Goal: Communication & Community: Answer question/provide support

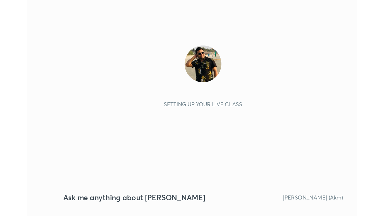
scroll to position [86, 160]
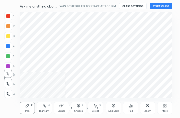
click at [167, 108] on div "More" at bounding box center [164, 108] width 15 height 12
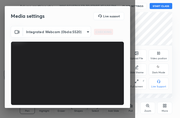
click at [135, 84] on div "Media settings Live support Integrated Webcam (0bda:5520) fabd018d7b0f884edd452…" at bounding box center [67, 59] width 135 height 118
click at [137, 84] on div "Full screen F" at bounding box center [136, 83] width 20 height 12
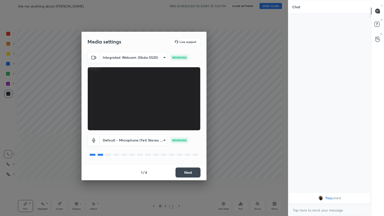
scroll to position [0, 0]
click at [179, 117] on button "Next" at bounding box center [188, 173] width 25 height 10
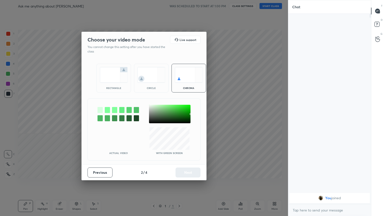
click at [116, 88] on div "rectangle" at bounding box center [114, 88] width 20 height 3
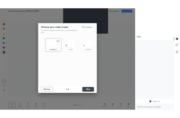
scroll to position [147, 81]
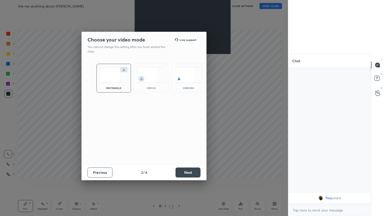
click at [179, 117] on button "Next" at bounding box center [188, 173] width 25 height 10
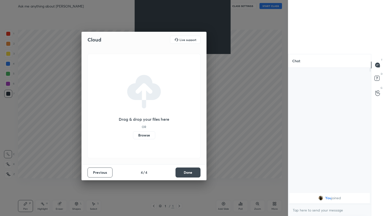
click at [179, 117] on button "Done" at bounding box center [188, 173] width 25 height 10
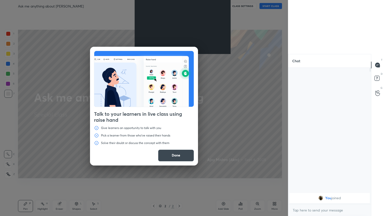
click at [174, 117] on button "Done" at bounding box center [176, 156] width 36 height 12
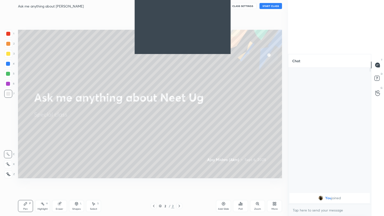
click at [179, 6] on button "START CLASS" at bounding box center [271, 6] width 23 height 6
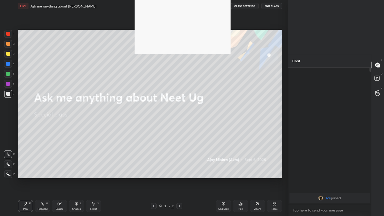
click at [179, 117] on div "More" at bounding box center [274, 206] width 15 height 12
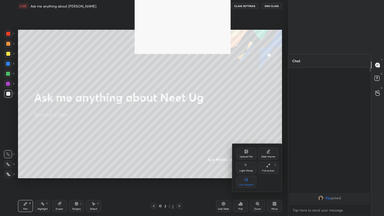
click at [179, 117] on div "Full screen F" at bounding box center [268, 168] width 20 height 12
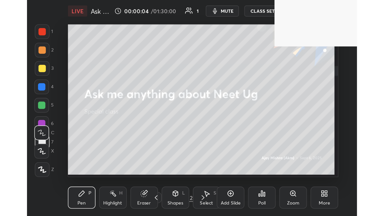
scroll to position [86, 159]
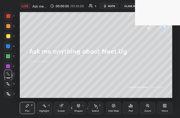
click at [166, 111] on div "More" at bounding box center [164, 110] width 6 height 3
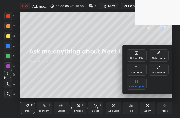
click at [159, 70] on div "Full screen F" at bounding box center [158, 69] width 20 height 12
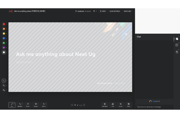
scroll to position [24839, 24755]
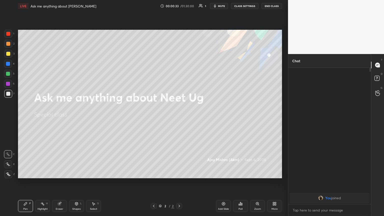
click at [10, 117] on div at bounding box center [8, 174] width 8 height 8
click at [179, 117] on div "More" at bounding box center [275, 209] width 6 height 3
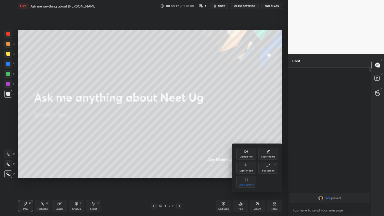
click at [179, 117] on div "Upload File" at bounding box center [246, 154] width 20 height 12
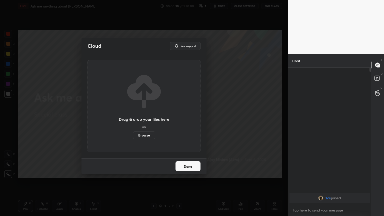
click at [145, 117] on label "Browse" at bounding box center [144, 135] width 22 height 8
click at [133, 117] on input "Browse" at bounding box center [133, 135] width 0 height 8
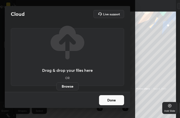
scroll to position [86, 115]
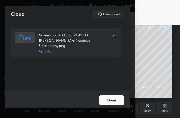
click at [111, 100] on button "Done" at bounding box center [111, 100] width 25 height 10
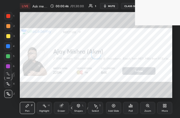
click at [165, 108] on div "More" at bounding box center [164, 108] width 15 height 12
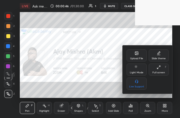
click at [158, 73] on div "Full screen" at bounding box center [158, 72] width 13 height 3
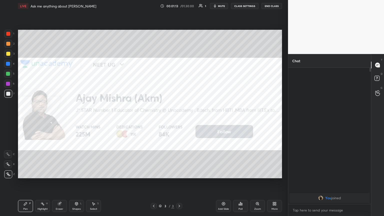
click at [179, 117] on div "More" at bounding box center [274, 206] width 15 height 12
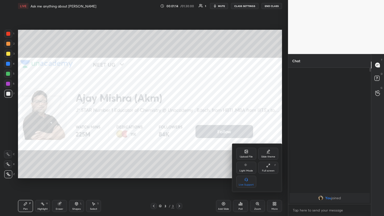
click at [179, 117] on icon at bounding box center [246, 152] width 4 height 4
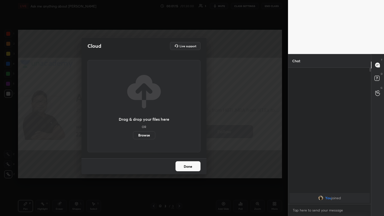
click at [148, 117] on label "Browse" at bounding box center [144, 135] width 22 height 8
click at [133, 117] on input "Browse" at bounding box center [133, 135] width 0 height 8
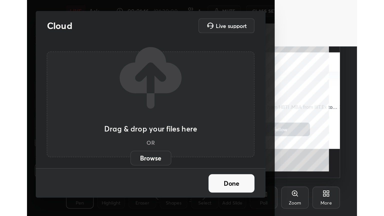
scroll to position [86, 159]
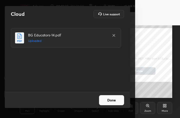
click at [116, 99] on button "Done" at bounding box center [111, 100] width 25 height 10
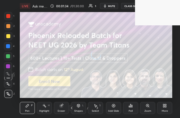
click at [166, 107] on div "More" at bounding box center [164, 108] width 15 height 12
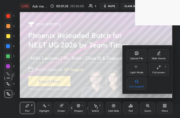
click at [160, 71] on div "Full screen" at bounding box center [158, 72] width 13 height 3
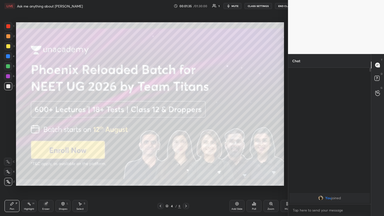
scroll to position [24839, 24755]
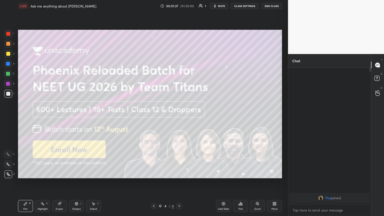
click at [179, 117] on div at bounding box center [179, 206] width 6 height 6
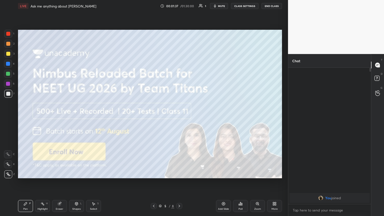
click at [179, 117] on div at bounding box center [179, 206] width 6 height 6
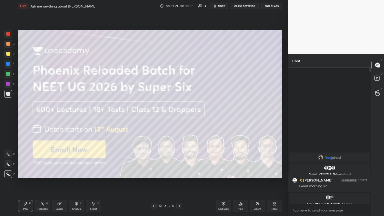
click at [176, 117] on div "Pen P Highlight H Eraser Shapes L Select S 6 / 8 Add Slide Poll Zoom More" at bounding box center [150, 206] width 264 height 20
click at [179, 117] on icon at bounding box center [179, 206] width 4 height 4
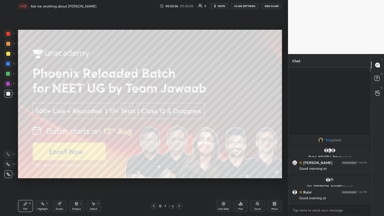
click at [179, 117] on icon at bounding box center [179, 206] width 4 height 4
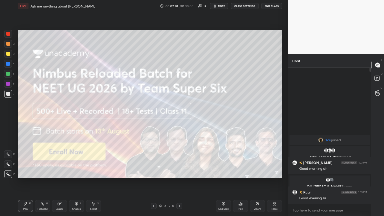
click at [179, 6] on span "mute" at bounding box center [221, 6] width 7 height 4
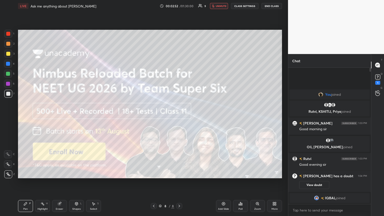
drag, startPoint x: 179, startPoint y: 207, endPoint x: 183, endPoint y: 202, distance: 6.8
click at [179, 117] on icon at bounding box center [179, 206] width 4 height 4
drag, startPoint x: 379, startPoint y: 81, endPoint x: 371, endPoint y: 87, distance: 10.5
click at [179, 83] on div "1" at bounding box center [378, 83] width 5 height 4
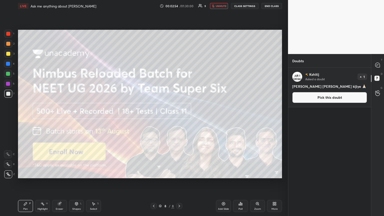
click at [179, 97] on button "Pick this doubt" at bounding box center [330, 97] width 75 height 11
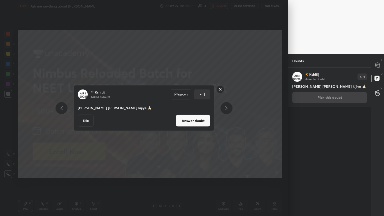
click at [179, 117] on button "Answer doubt" at bounding box center [193, 121] width 35 height 12
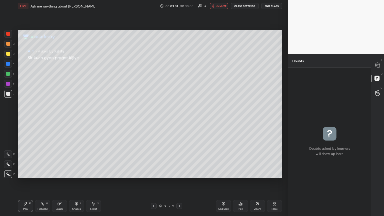
drag, startPoint x: 219, startPoint y: 6, endPoint x: 215, endPoint y: 9, distance: 4.6
click at [179, 6] on span "unmute" at bounding box center [221, 6] width 11 height 4
click at [154, 117] on icon at bounding box center [154, 206] width 2 height 3
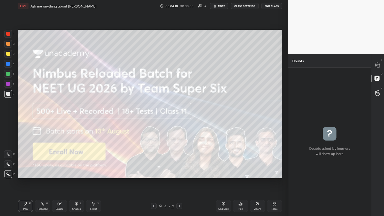
drag, startPoint x: 221, startPoint y: 5, endPoint x: 216, endPoint y: 14, distance: 10.2
click at [179, 6] on span "mute" at bounding box center [221, 6] width 7 height 4
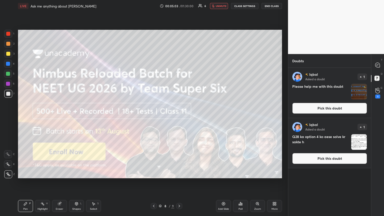
click at [179, 117] on icon at bounding box center [179, 206] width 4 height 4
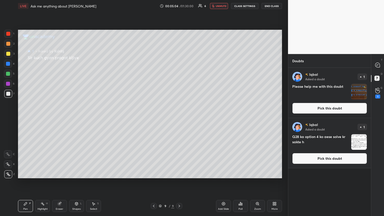
drag, startPoint x: 153, startPoint y: 204, endPoint x: 169, endPoint y: 184, distance: 26.5
click at [152, 117] on icon at bounding box center [154, 206] width 4 height 4
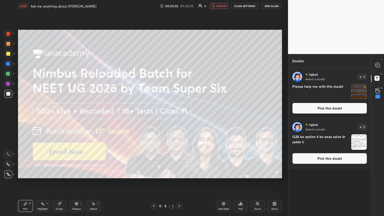
drag, startPoint x: 319, startPoint y: 107, endPoint x: 296, endPoint y: 110, distance: 24.0
click at [179, 107] on button "Pick this doubt" at bounding box center [330, 108] width 75 height 11
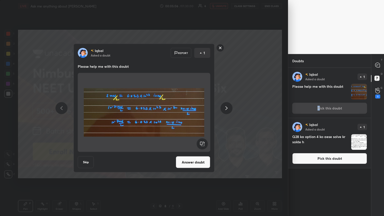
click at [179, 117] on button "Answer doubt" at bounding box center [193, 162] width 35 height 12
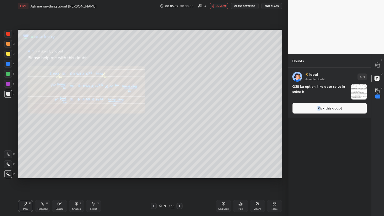
click at [179, 6] on span "unmute" at bounding box center [221, 6] width 11 height 4
drag, startPoint x: 379, startPoint y: 65, endPoint x: 377, endPoint y: 67, distance: 2.9
click at [179, 64] on icon at bounding box center [377, 65] width 5 height 5
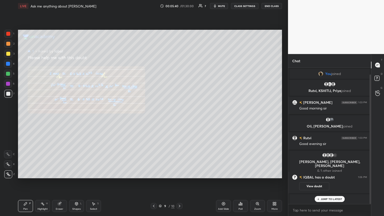
scroll to position [135, 81]
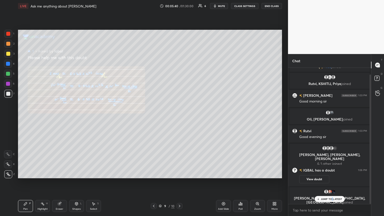
click at [179, 117] on p "JUMP TO LATEST" at bounding box center [332, 199] width 22 height 3
drag, startPoint x: 378, startPoint y: 78, endPoint x: 350, endPoint y: 87, distance: 29.6
click at [179, 78] on icon at bounding box center [378, 79] width 9 height 9
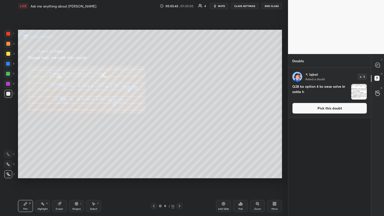
drag, startPoint x: 321, startPoint y: 110, endPoint x: 297, endPoint y: 112, distance: 23.4
click at [179, 109] on button "Pick this doubt" at bounding box center [330, 108] width 75 height 11
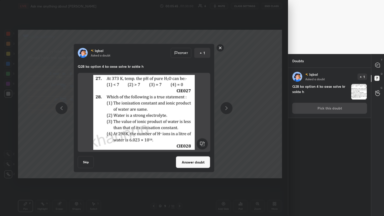
drag, startPoint x: 195, startPoint y: 164, endPoint x: 204, endPoint y: 121, distance: 43.4
click at [179, 117] on button "Answer doubt" at bounding box center [193, 162] width 35 height 12
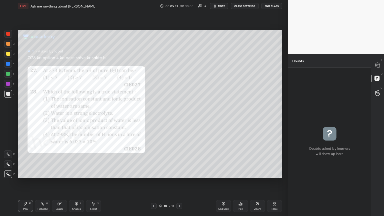
click at [10, 84] on div at bounding box center [8, 84] width 4 height 4
click at [154, 117] on icon at bounding box center [154, 206] width 4 height 4
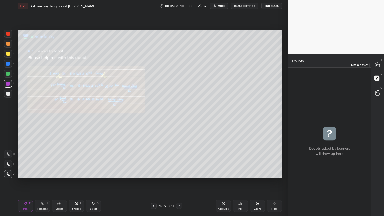
drag, startPoint x: 380, startPoint y: 65, endPoint x: 375, endPoint y: 67, distance: 4.8
click at [179, 65] on icon at bounding box center [378, 65] width 5 height 5
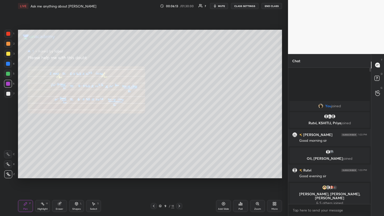
drag, startPoint x: 183, startPoint y: 206, endPoint x: 180, endPoint y: 205, distance: 4.0
click at [179, 117] on div "9 / 11" at bounding box center [166, 206] width 99 height 6
drag, startPoint x: 179, startPoint y: 206, endPoint x: 179, endPoint y: 199, distance: 6.8
click at [179, 117] on icon at bounding box center [179, 206] width 4 height 4
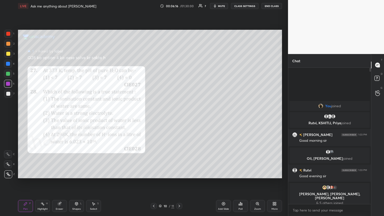
drag, startPoint x: 222, startPoint y: 6, endPoint x: 219, endPoint y: 7, distance: 3.6
click at [179, 6] on span "mute" at bounding box center [221, 6] width 7 height 4
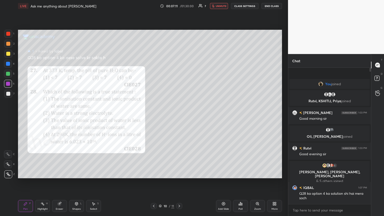
click at [179, 117] on body "1 2 3 4 5 6 7 C X Z C X Z E E Erase all H H LIVE Ask me anything about Neet Ug …" at bounding box center [192, 108] width 384 height 216
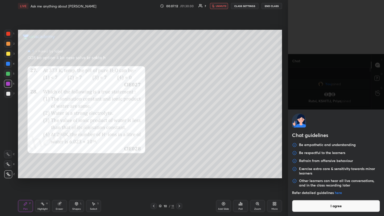
drag, startPoint x: 334, startPoint y: 210, endPoint x: 379, endPoint y: 167, distance: 62.3
click at [179, 117] on button "I agree" at bounding box center [336, 206] width 88 height 12
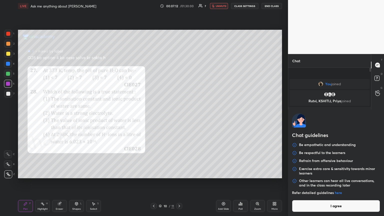
type textarea "x"
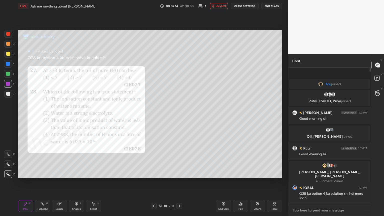
type textarea "y"
type textarea "x"
type textarea "ye"
type textarea "x"
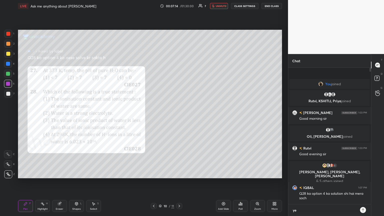
type textarea "yes"
type textarea "x"
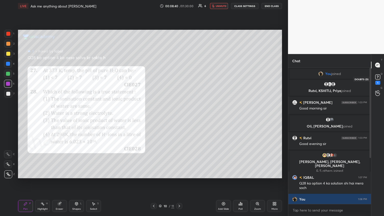
click at [179, 82] on div "1" at bounding box center [378, 79] width 8 height 12
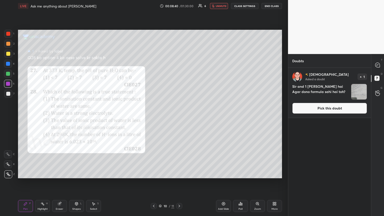
drag, startPoint x: 329, startPoint y: 110, endPoint x: 306, endPoint y: 109, distance: 23.3
click at [179, 111] on button "Pick this doubt" at bounding box center [330, 108] width 75 height 11
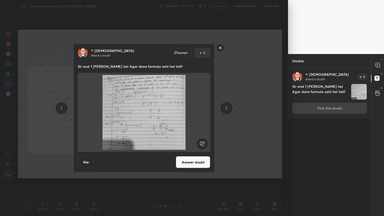
click at [179, 117] on button "Answer doubt" at bounding box center [193, 162] width 35 height 12
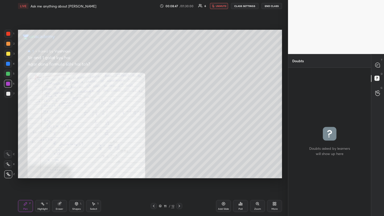
click at [179, 7] on span "unmute" at bounding box center [221, 6] width 11 height 4
click at [179, 117] on div "Zoom" at bounding box center [257, 206] width 15 height 12
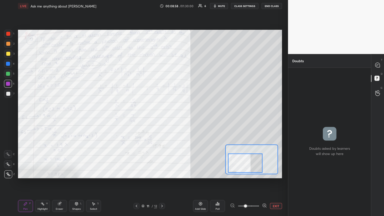
drag, startPoint x: 234, startPoint y: 164, endPoint x: 231, endPoint y: 165, distance: 3.2
click at [179, 117] on div at bounding box center [245, 163] width 35 height 19
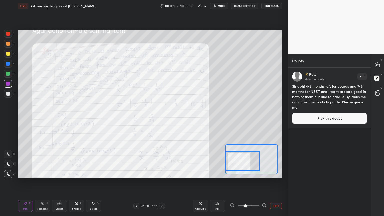
drag, startPoint x: 245, startPoint y: 165, endPoint x: 241, endPoint y: 164, distance: 3.9
click at [179, 117] on div at bounding box center [243, 161] width 35 height 19
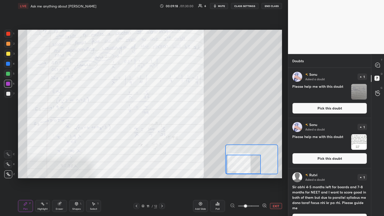
drag, startPoint x: 243, startPoint y: 160, endPoint x: 244, endPoint y: 163, distance: 3.1
click at [179, 117] on div at bounding box center [243, 164] width 35 height 19
drag, startPoint x: 376, startPoint y: 65, endPoint x: 370, endPoint y: 67, distance: 6.3
click at [179, 65] on icon at bounding box center [377, 65] width 5 height 5
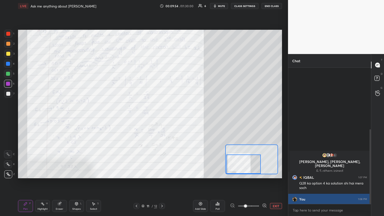
scroll to position [135, 81]
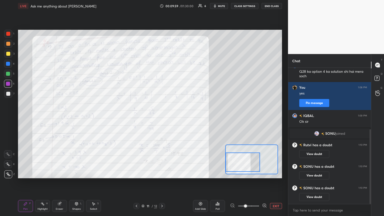
drag, startPoint x: 245, startPoint y: 161, endPoint x: 240, endPoint y: 157, distance: 6.6
click at [179, 117] on div at bounding box center [243, 162] width 35 height 19
click at [10, 34] on div at bounding box center [8, 34] width 8 height 8
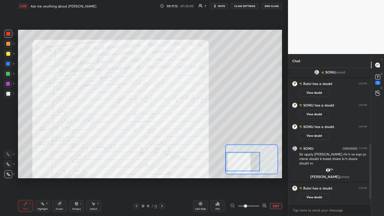
scroll to position [200, 0]
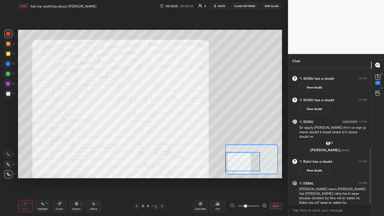
click at [148, 117] on div "Setting up your live class Poll for secs No correct answer Start poll" at bounding box center [150, 104] width 268 height 184
click at [9, 93] on div at bounding box center [8, 94] width 4 height 4
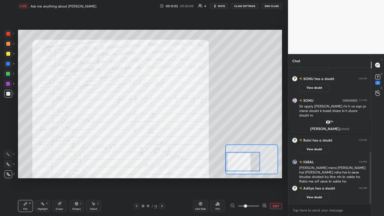
click at [7, 75] on div at bounding box center [8, 74] width 4 height 4
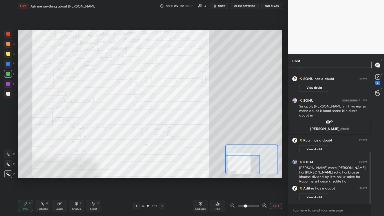
drag, startPoint x: 242, startPoint y: 168, endPoint x: 239, endPoint y: 171, distance: 3.9
click at [179, 117] on div at bounding box center [243, 164] width 35 height 19
drag, startPoint x: 234, startPoint y: 167, endPoint x: 232, endPoint y: 170, distance: 4.3
click at [179, 117] on div at bounding box center [243, 164] width 35 height 19
click at [179, 117] on button "EXIT" at bounding box center [276, 206] width 12 height 6
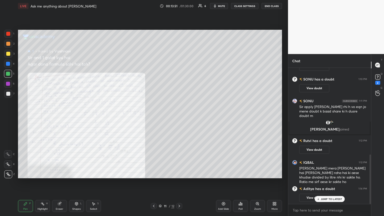
scroll to position [239, 0]
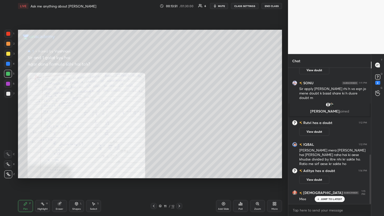
click at [155, 117] on div at bounding box center [154, 206] width 6 height 6
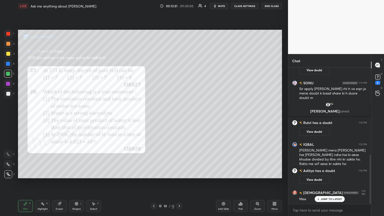
click at [153, 117] on icon at bounding box center [154, 206] width 4 height 4
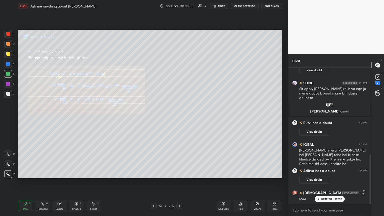
drag, startPoint x: 180, startPoint y: 206, endPoint x: 179, endPoint y: 203, distance: 2.9
click at [179, 117] on icon at bounding box center [179, 206] width 4 height 4
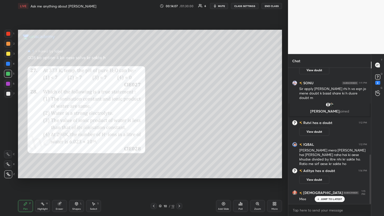
scroll to position [251, 0]
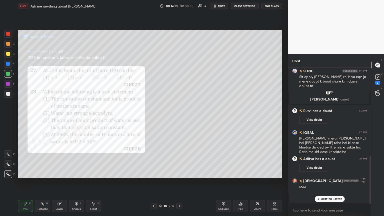
click at [9, 94] on div at bounding box center [8, 94] width 4 height 4
click at [179, 117] on p "JUMP TO LATEST" at bounding box center [332, 199] width 22 height 3
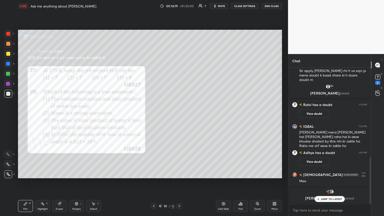
drag, startPoint x: 331, startPoint y: 200, endPoint x: 325, endPoint y: 196, distance: 7.1
click at [179, 117] on p "JUMP TO LATEST" at bounding box center [332, 199] width 22 height 3
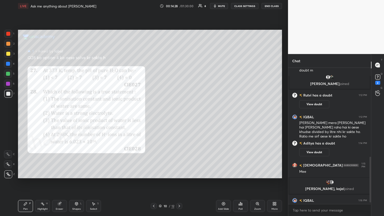
scroll to position [270, 0]
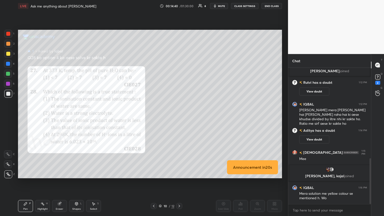
click at [152, 117] on icon at bounding box center [154, 206] width 4 height 4
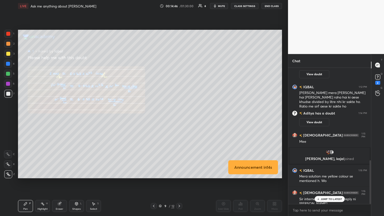
scroll to position [305, 0]
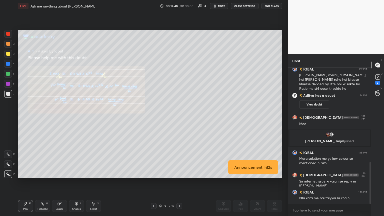
click at [60, 117] on div "Eraser" at bounding box center [59, 206] width 15 height 12
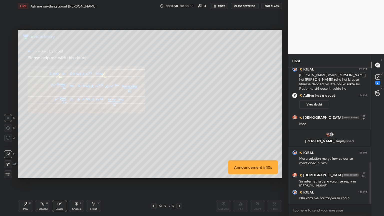
click at [42, 117] on div "Highlight" at bounding box center [43, 209] width 10 height 3
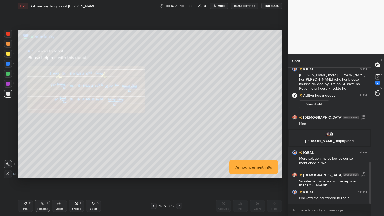
drag, startPoint x: 61, startPoint y: 212, endPoint x: 63, endPoint y: 193, distance: 18.9
click at [61, 117] on div "Pen P Highlight H Eraser Shapes L Select S 9 / 12 Add Slide Poll Zoom More" at bounding box center [150, 206] width 264 height 20
drag, startPoint x: 24, startPoint y: 208, endPoint x: 27, endPoint y: 184, distance: 24.2
click at [24, 117] on div "Pen" at bounding box center [25, 209] width 5 height 3
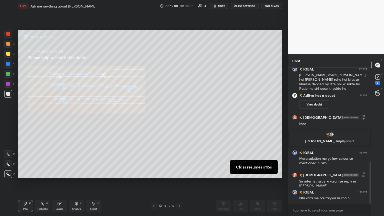
click at [10, 97] on div at bounding box center [8, 94] width 8 height 8
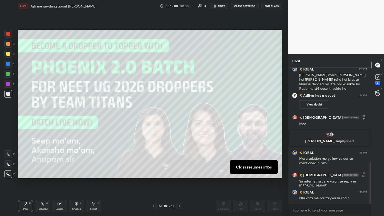
drag, startPoint x: 9, startPoint y: 75, endPoint x: 14, endPoint y: 86, distance: 12.1
click at [9, 76] on div at bounding box center [8, 74] width 8 height 8
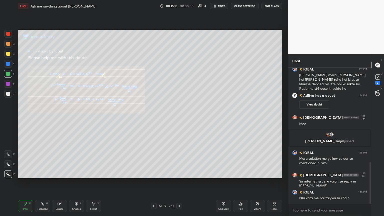
click at [153, 117] on icon at bounding box center [154, 206] width 4 height 4
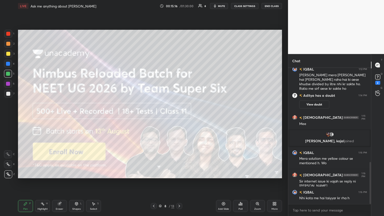
drag, startPoint x: 180, startPoint y: 205, endPoint x: 155, endPoint y: 185, distance: 32.0
click at [179, 117] on icon at bounding box center [179, 206] width 4 height 4
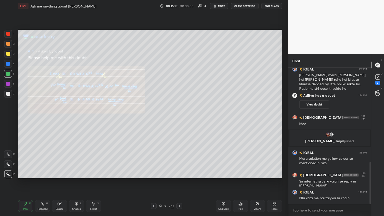
drag, startPoint x: 8, startPoint y: 93, endPoint x: 17, endPoint y: 105, distance: 15.0
click at [8, 95] on div at bounding box center [8, 94] width 4 height 4
drag, startPoint x: 181, startPoint y: 207, endPoint x: 174, endPoint y: 207, distance: 7.0
click at [179, 117] on icon at bounding box center [179, 206] width 4 height 4
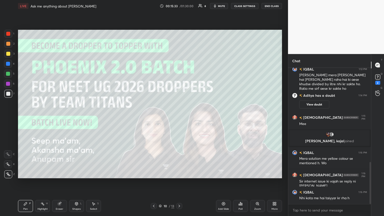
click at [152, 117] on div at bounding box center [154, 206] width 6 height 6
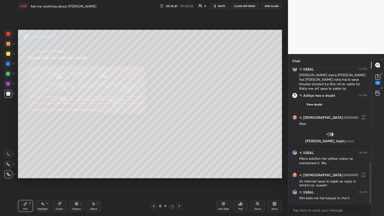
click at [28, 117] on div "Pen" at bounding box center [25, 209] width 5 height 3
click at [10, 72] on div at bounding box center [8, 74] width 8 height 8
click at [179, 117] on icon at bounding box center [179, 206] width 4 height 4
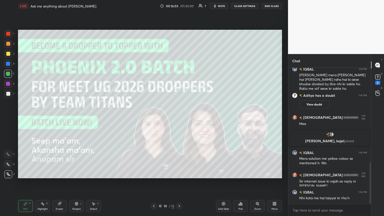
click at [179, 117] on icon at bounding box center [179, 206] width 4 height 4
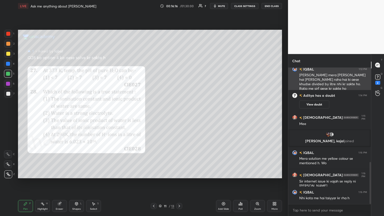
scroll to position [322, 0]
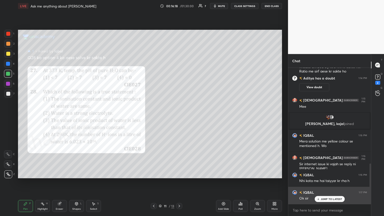
drag, startPoint x: 327, startPoint y: 198, endPoint x: 325, endPoint y: 196, distance: 3.0
click at [179, 117] on p "JUMP TO LATEST" at bounding box center [332, 199] width 22 height 3
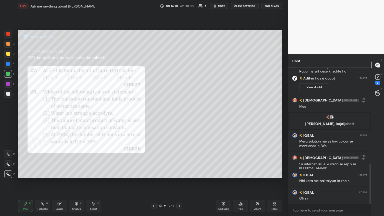
click at [151, 117] on div at bounding box center [154, 206] width 6 height 6
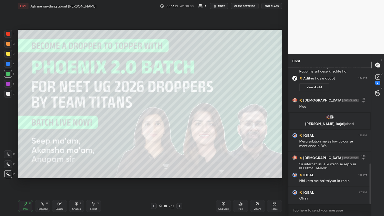
drag, startPoint x: 151, startPoint y: 206, endPoint x: 154, endPoint y: 206, distance: 2.6
click at [152, 117] on div at bounding box center [154, 206] width 6 height 6
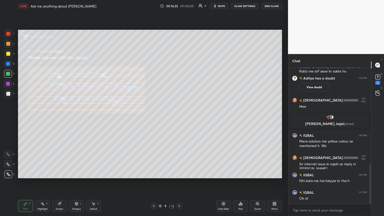
drag, startPoint x: 155, startPoint y: 207, endPoint x: 155, endPoint y: 201, distance: 6.5
click at [154, 117] on icon at bounding box center [154, 206] width 4 height 4
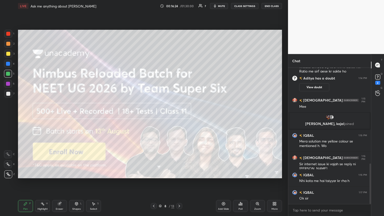
click at [178, 117] on icon at bounding box center [179, 206] width 4 height 4
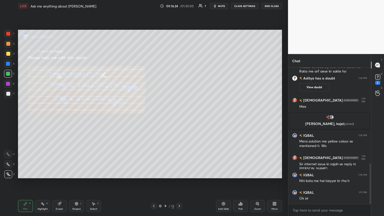
click at [179, 117] on icon at bounding box center [179, 206] width 4 height 4
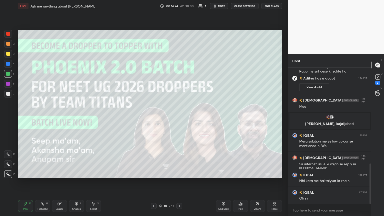
click at [179, 117] on icon at bounding box center [180, 206] width 2 height 3
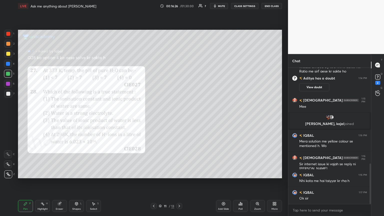
click at [152, 117] on icon at bounding box center [154, 206] width 4 height 4
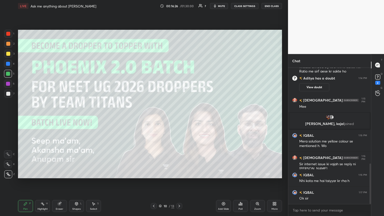
click at [153, 117] on icon at bounding box center [154, 206] width 4 height 4
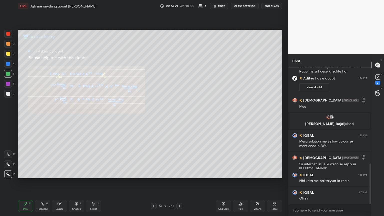
click at [59, 117] on div "Eraser" at bounding box center [59, 206] width 15 height 12
click at [28, 117] on div "Pen P" at bounding box center [25, 206] width 15 height 12
click at [7, 55] on div at bounding box center [8, 54] width 8 height 8
click at [179, 117] on div "Setting up your live class Poll for secs No correct answer Start poll" at bounding box center [150, 104] width 268 height 184
click at [177, 117] on icon at bounding box center [179, 206] width 4 height 4
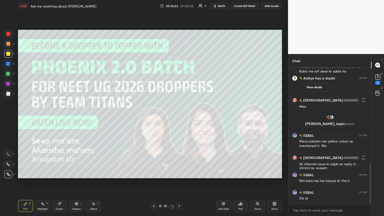
click at [178, 117] on icon at bounding box center [179, 206] width 4 height 4
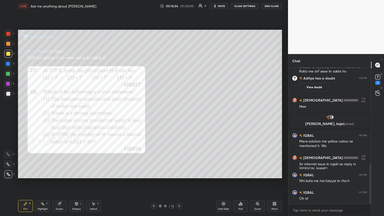
click at [176, 117] on div at bounding box center [179, 206] width 6 height 6
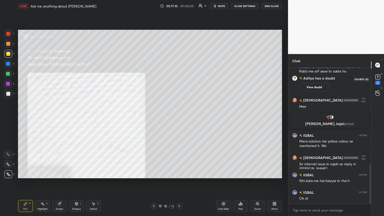
click at [179, 82] on div "2" at bounding box center [378, 79] width 8 height 12
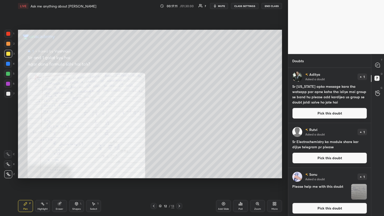
click at [179, 113] on button "Pick this doubt" at bounding box center [330, 113] width 75 height 11
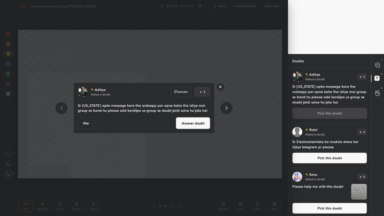
click at [179, 117] on button "Answer doubt" at bounding box center [193, 123] width 35 height 12
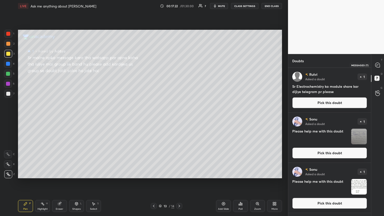
click at [179, 64] on div at bounding box center [378, 65] width 10 height 9
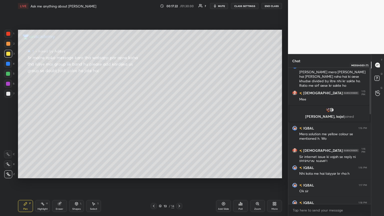
scroll to position [135, 81]
drag, startPoint x: 325, startPoint y: 198, endPoint x: 320, endPoint y: 192, distance: 7.8
click at [179, 117] on p "JUMP TO LATEST" at bounding box center [332, 199] width 22 height 3
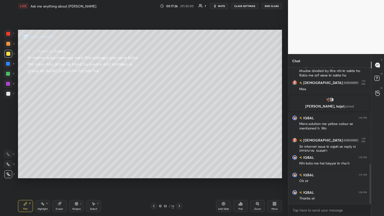
click at [10, 55] on div at bounding box center [8, 54] width 8 height 8
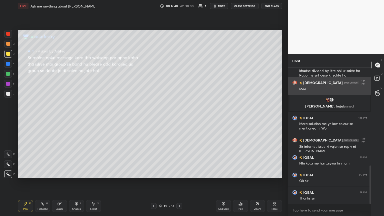
scroll to position [345, 0]
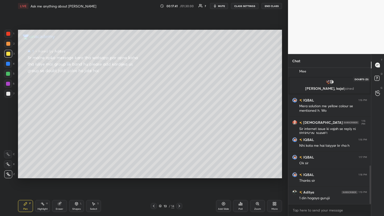
click at [179, 79] on rect at bounding box center [377, 78] width 5 height 5
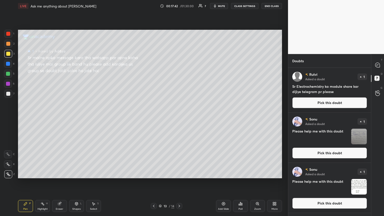
click at [179, 101] on button "Pick this doubt" at bounding box center [330, 102] width 75 height 11
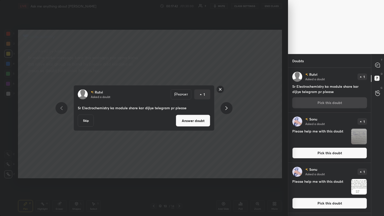
click at [179, 105] on div "[PERSON_NAME] Asked a doubt 1 Sr Electrochemistry ka module share kar dijiye te…" at bounding box center [330, 90] width 83 height 45
click at [179, 117] on button "Answer doubt" at bounding box center [193, 121] width 35 height 12
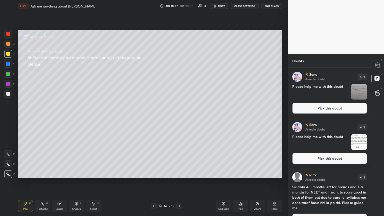
click at [179, 110] on button "Pick this doubt" at bounding box center [330, 108] width 75 height 11
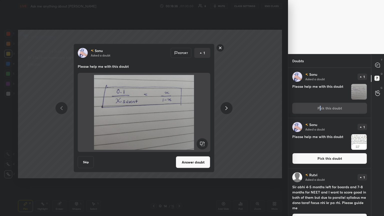
click at [179, 109] on icon at bounding box center [227, 108] width 6 height 6
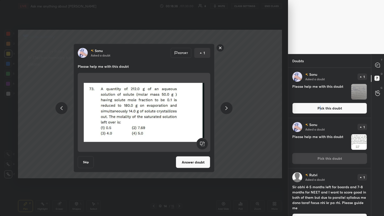
click at [179, 109] on icon at bounding box center [227, 108] width 6 height 6
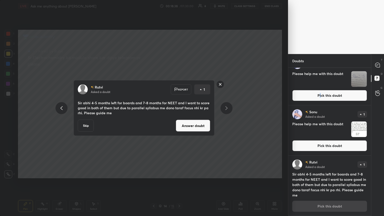
click at [179, 109] on icon at bounding box center [227, 108] width 6 height 6
click at [179, 110] on icon at bounding box center [227, 108] width 6 height 6
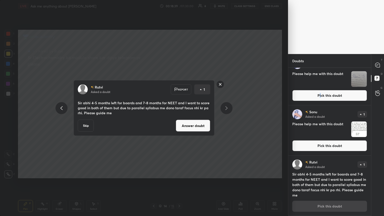
click at [179, 111] on div at bounding box center [227, 108] width 12 height 12
click at [179, 117] on button "Answer doubt" at bounding box center [193, 126] width 35 height 12
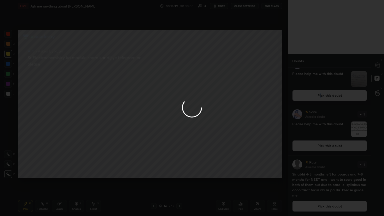
scroll to position [0, 0]
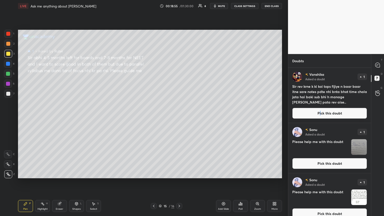
click at [179, 8] on button "mute" at bounding box center [219, 6] width 18 height 6
click at [179, 5] on span "unmute" at bounding box center [221, 6] width 11 height 4
click at [179, 117] on button "Pick this doubt" at bounding box center [330, 113] width 75 height 11
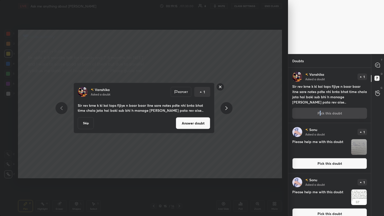
click at [179, 117] on button "Answer doubt" at bounding box center [193, 123] width 35 height 12
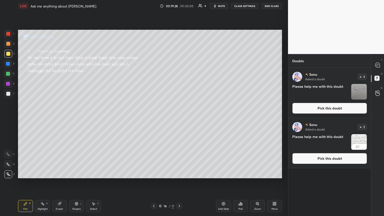
drag, startPoint x: 332, startPoint y: 107, endPoint x: 324, endPoint y: 105, distance: 8.6
click at [179, 107] on button "Pick this doubt" at bounding box center [330, 108] width 75 height 11
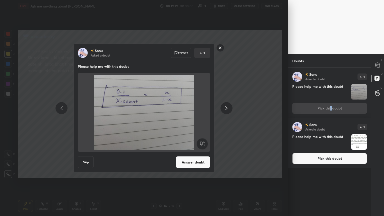
drag, startPoint x: 184, startPoint y: 166, endPoint x: 185, endPoint y: 160, distance: 5.9
click at [179, 117] on button "Answer doubt" at bounding box center [193, 162] width 35 height 12
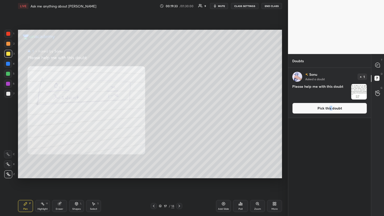
click at [179, 109] on button "Pick this doubt" at bounding box center [330, 108] width 75 height 11
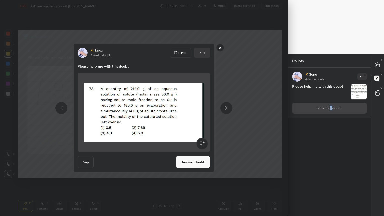
drag, startPoint x: 194, startPoint y: 162, endPoint x: 194, endPoint y: 159, distance: 3.6
click at [179, 117] on button "Answer doubt" at bounding box center [193, 162] width 35 height 12
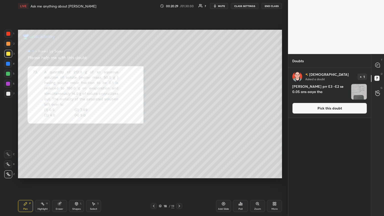
drag, startPoint x: 8, startPoint y: 83, endPoint x: 12, endPoint y: 83, distance: 4.8
click at [9, 84] on div at bounding box center [8, 84] width 4 height 4
click at [10, 95] on div at bounding box center [8, 94] width 4 height 4
drag, startPoint x: 42, startPoint y: 209, endPoint x: 41, endPoint y: 181, distance: 28.0
click at [42, 117] on div "Highlight H" at bounding box center [42, 206] width 15 height 12
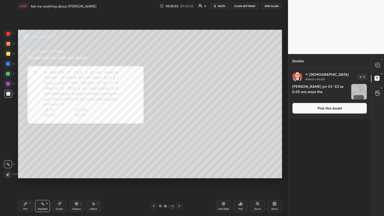
drag, startPoint x: 7, startPoint y: 75, endPoint x: 16, endPoint y: 81, distance: 10.8
click at [8, 75] on div at bounding box center [8, 74] width 4 height 4
click at [24, 117] on icon at bounding box center [26, 204] width 4 height 4
click at [44, 117] on div "Highlight H" at bounding box center [42, 206] width 15 height 12
click at [25, 117] on icon at bounding box center [25, 203] width 3 height 3
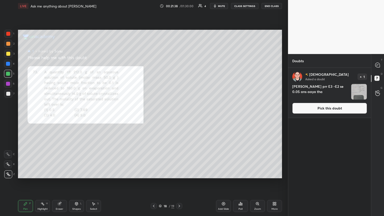
drag, startPoint x: 63, startPoint y: 206, endPoint x: 87, endPoint y: 180, distance: 35.4
click at [65, 117] on div "Eraser" at bounding box center [59, 206] width 15 height 12
drag, startPoint x: 28, startPoint y: 206, endPoint x: 46, endPoint y: 201, distance: 19.2
click at [28, 117] on div "Pen P" at bounding box center [25, 206] width 15 height 12
click at [13, 33] on div "1" at bounding box center [9, 34] width 10 height 8
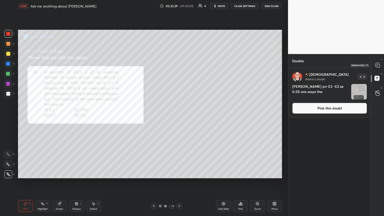
click at [179, 65] on icon at bounding box center [378, 65] width 2 height 0
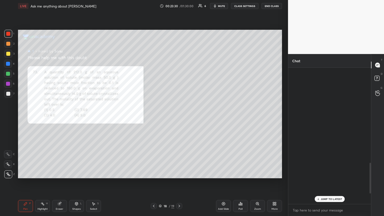
scroll to position [135, 81]
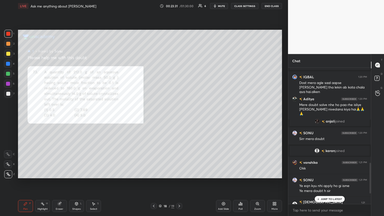
click at [179, 117] on p "JUMP TO LATEST" at bounding box center [332, 199] width 22 height 3
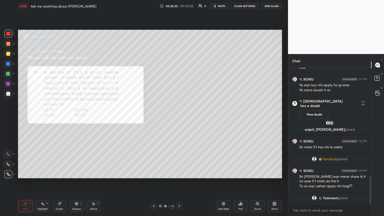
scroll to position [432, 0]
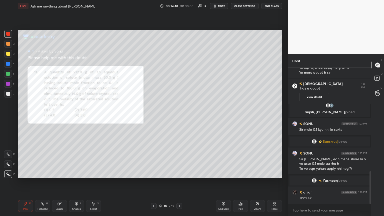
click at [154, 117] on icon at bounding box center [154, 206] width 4 height 4
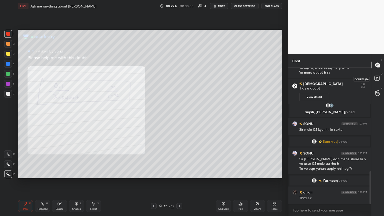
drag, startPoint x: 379, startPoint y: 80, endPoint x: 372, endPoint y: 80, distance: 7.5
click at [179, 80] on rect at bounding box center [377, 78] width 5 height 5
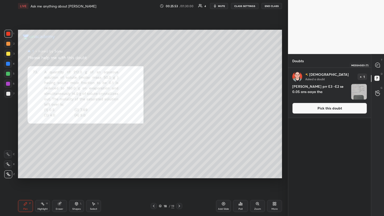
drag, startPoint x: 376, startPoint y: 66, endPoint x: 372, endPoint y: 81, distance: 15.3
click at [179, 68] on icon at bounding box center [377, 65] width 5 height 5
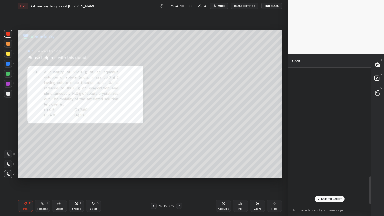
scroll to position [135, 81]
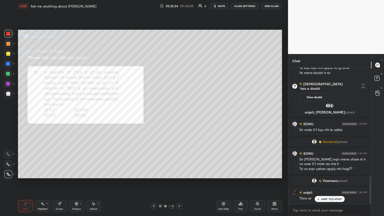
click at [179, 117] on p "JUMP TO LATEST" at bounding box center [332, 199] width 22 height 3
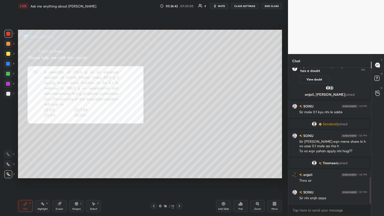
click at [154, 117] on icon at bounding box center [154, 206] width 4 height 4
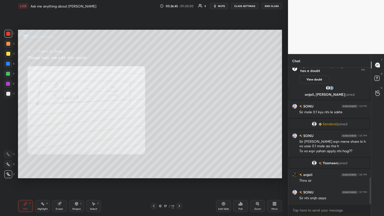
drag, startPoint x: 179, startPoint y: 207, endPoint x: 180, endPoint y: 198, distance: 8.5
click at [179, 117] on icon at bounding box center [179, 206] width 4 height 4
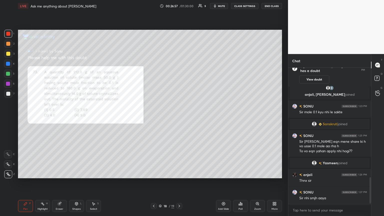
scroll to position [575, 0]
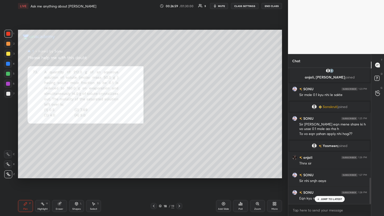
drag, startPoint x: 326, startPoint y: 200, endPoint x: 284, endPoint y: 198, distance: 42.6
click at [179, 117] on p "JUMP TO LATEST" at bounding box center [332, 199] width 22 height 3
drag, startPoint x: 163, startPoint y: 203, endPoint x: 172, endPoint y: 203, distance: 9.0
click at [170, 117] on div "Pen P Highlight H Eraser Shapes L Select S 18 / 19 Add Slide Poll Zoom More" at bounding box center [150, 206] width 264 height 20
click at [153, 117] on icon at bounding box center [154, 206] width 4 height 4
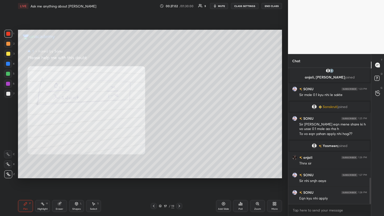
drag, startPoint x: 224, startPoint y: 208, endPoint x: 220, endPoint y: 207, distance: 3.8
click at [179, 117] on div "Add Slide" at bounding box center [223, 209] width 11 height 3
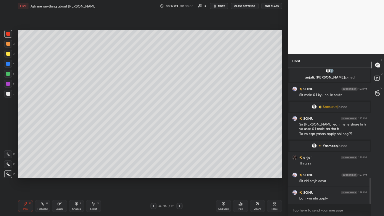
drag, startPoint x: 23, startPoint y: 204, endPoint x: 27, endPoint y: 179, distance: 25.6
click at [23, 117] on div "Pen P" at bounding box center [25, 206] width 15 height 12
click at [8, 96] on div at bounding box center [8, 94] width 4 height 4
click at [154, 117] on icon at bounding box center [154, 206] width 2 height 3
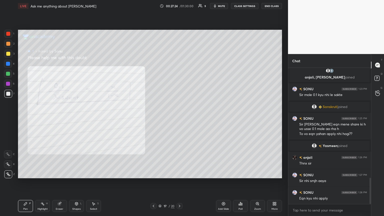
click at [178, 117] on icon at bounding box center [180, 206] width 4 height 4
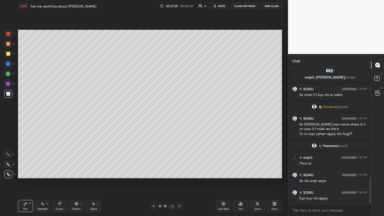
drag, startPoint x: 178, startPoint y: 206, endPoint x: 174, endPoint y: 198, distance: 9.0
click at [178, 117] on icon at bounding box center [180, 206] width 4 height 4
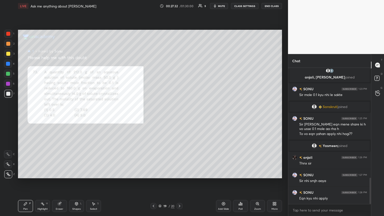
click at [153, 117] on icon at bounding box center [154, 206] width 4 height 4
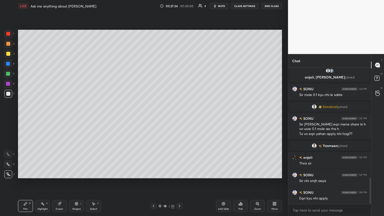
click at [9, 73] on div at bounding box center [8, 74] width 4 height 4
click at [153, 117] on icon at bounding box center [154, 206] width 4 height 4
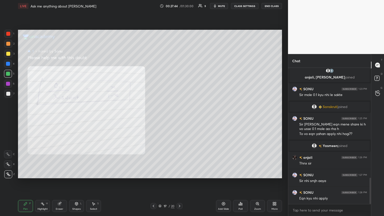
click at [179, 117] on icon at bounding box center [180, 206] width 4 height 4
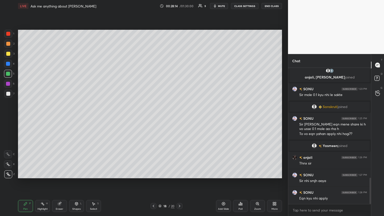
click at [154, 117] on icon at bounding box center [154, 206] width 4 height 4
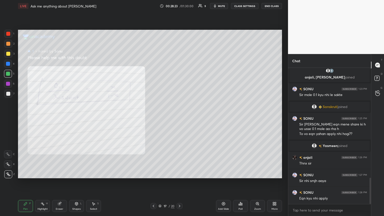
click at [179, 117] on icon at bounding box center [180, 206] width 4 height 4
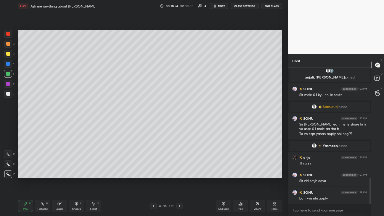
click at [179, 117] on icon at bounding box center [180, 206] width 4 height 4
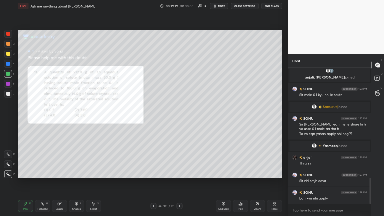
scroll to position [597, 0]
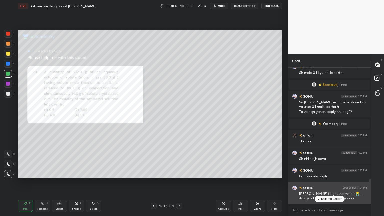
drag, startPoint x: 330, startPoint y: 200, endPoint x: 326, endPoint y: 200, distance: 4.5
click at [179, 117] on p "JUMP TO LATEST" at bounding box center [332, 199] width 22 height 3
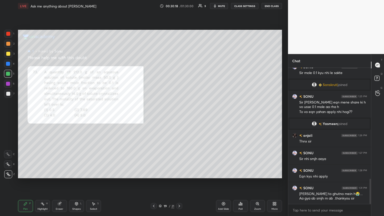
click at [179, 117] on icon at bounding box center [179, 206] width 4 height 4
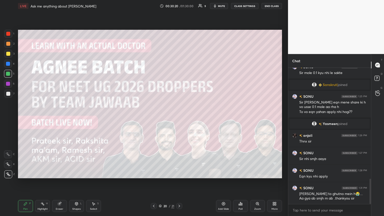
click at [179, 80] on icon at bounding box center [378, 79] width 9 height 9
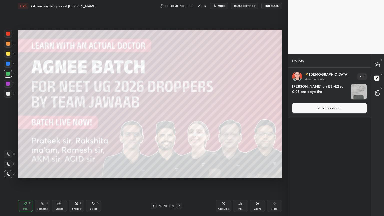
click at [179, 106] on button "Pick this doubt" at bounding box center [330, 108] width 75 height 11
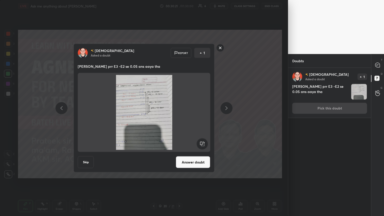
drag, startPoint x: 184, startPoint y: 168, endPoint x: 190, endPoint y: 165, distance: 6.4
click at [179, 117] on button "Answer doubt" at bounding box center [193, 162] width 35 height 12
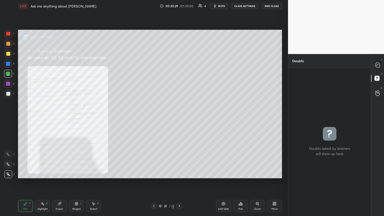
click at [179, 117] on icon at bounding box center [258, 204] width 4 height 4
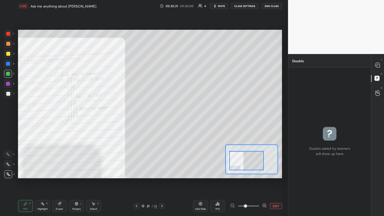
drag, startPoint x: 239, startPoint y: 163, endPoint x: 235, endPoint y: 165, distance: 4.9
click at [179, 117] on div at bounding box center [246, 160] width 35 height 19
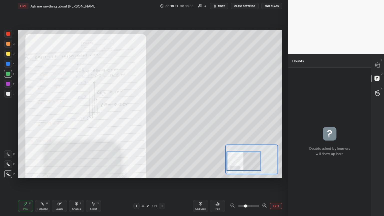
drag, startPoint x: 237, startPoint y: 166, endPoint x: 234, endPoint y: 167, distance: 3.1
click at [179, 117] on div at bounding box center [244, 161] width 35 height 19
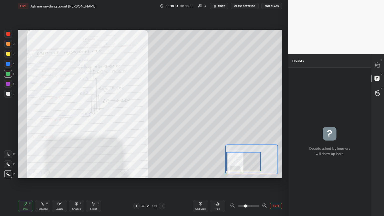
click at [7, 84] on div at bounding box center [8, 84] width 4 height 4
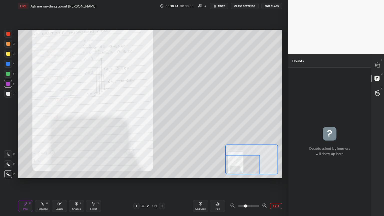
drag, startPoint x: 249, startPoint y: 166, endPoint x: 242, endPoint y: 166, distance: 6.5
click at [179, 117] on div at bounding box center [243, 164] width 35 height 19
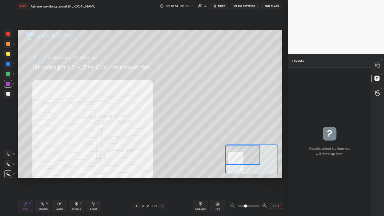
drag, startPoint x: 234, startPoint y: 154, endPoint x: 231, endPoint y: 151, distance: 4.8
click at [179, 117] on div at bounding box center [243, 155] width 35 height 19
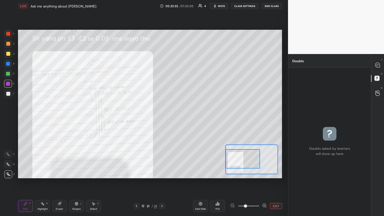
drag, startPoint x: 238, startPoint y: 161, endPoint x: 234, endPoint y: 162, distance: 4.2
click at [179, 117] on div at bounding box center [243, 158] width 35 height 19
click at [179, 117] on div "Setting up your live class Poll for secs No correct answer Start poll" at bounding box center [150, 104] width 264 height 149
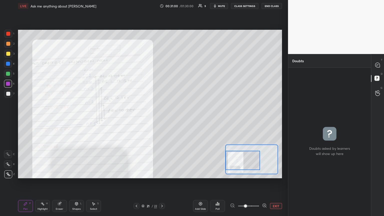
click at [179, 117] on div "Setting up your live class Poll for secs No correct answer Start poll" at bounding box center [150, 104] width 264 height 149
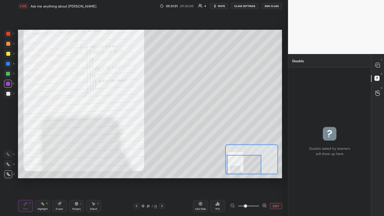
drag, startPoint x: 236, startPoint y: 165, endPoint x: 229, endPoint y: 170, distance: 8.0
click at [179, 117] on div at bounding box center [244, 164] width 35 height 19
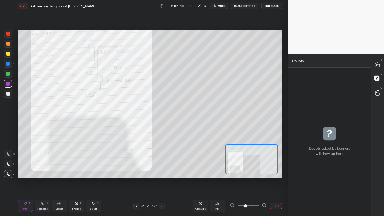
click at [29, 117] on div "Pen P" at bounding box center [25, 206] width 15 height 12
click at [179, 65] on icon at bounding box center [377, 65] width 5 height 5
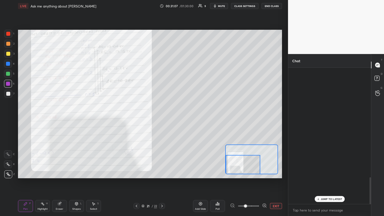
scroll to position [135, 81]
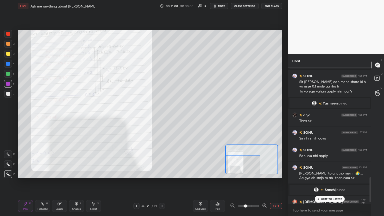
click at [179, 117] on div "JUMP TO LATEST" at bounding box center [330, 199] width 30 height 6
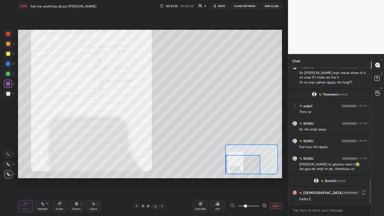
click at [7, 35] on div at bounding box center [8, 34] width 4 height 4
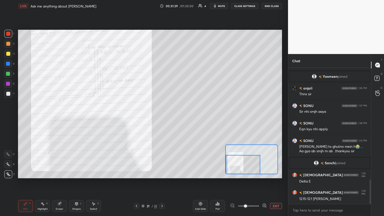
click at [63, 117] on div "Eraser" at bounding box center [60, 209] width 8 height 3
click at [29, 117] on div "Pen P" at bounding box center [25, 206] width 15 height 12
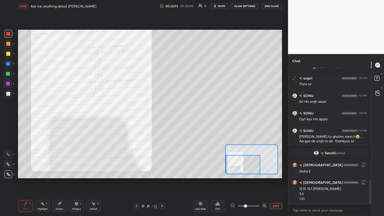
scroll to position [654, 0]
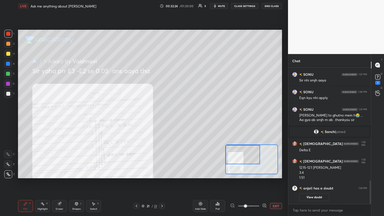
drag, startPoint x: 239, startPoint y: 160, endPoint x: 229, endPoint y: 146, distance: 17.4
click at [179, 117] on div at bounding box center [243, 154] width 35 height 19
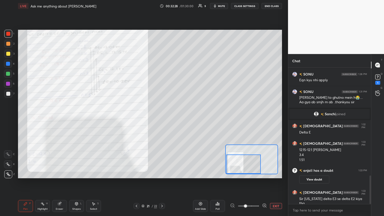
click at [179, 117] on div at bounding box center [243, 164] width 35 height 19
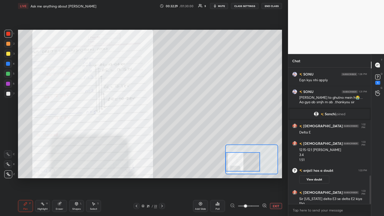
click at [179, 117] on div at bounding box center [243, 161] width 35 height 19
drag, startPoint x: 252, startPoint y: 166, endPoint x: 248, endPoint y: 167, distance: 4.0
click at [179, 117] on div at bounding box center [243, 162] width 35 height 19
click at [8, 35] on div at bounding box center [8, 34] width 4 height 4
click at [9, 93] on div at bounding box center [8, 94] width 4 height 4
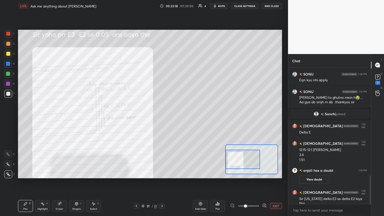
drag, startPoint x: 235, startPoint y: 162, endPoint x: 226, endPoint y: 166, distance: 9.4
click at [179, 117] on div at bounding box center [243, 159] width 35 height 19
drag, startPoint x: 274, startPoint y: 206, endPoint x: 240, endPoint y: 206, distance: 33.8
click at [179, 117] on button "EXIT" at bounding box center [276, 206] width 12 height 6
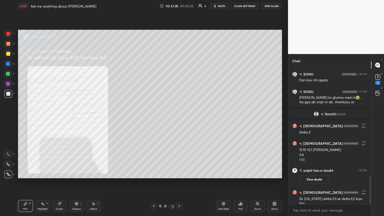
click at [153, 117] on icon at bounding box center [154, 206] width 4 height 4
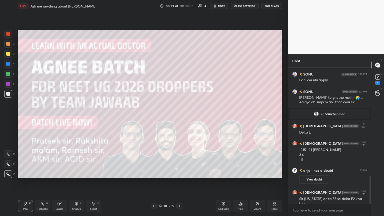
click at [153, 117] on icon at bounding box center [154, 206] width 4 height 4
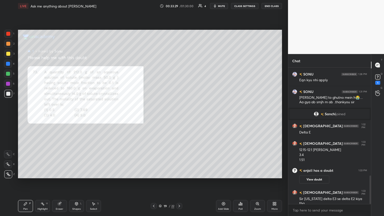
click at [153, 117] on icon at bounding box center [154, 206] width 4 height 4
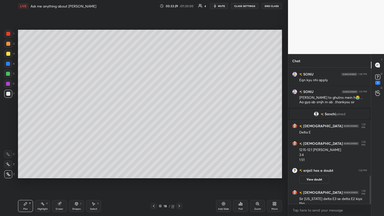
click at [154, 117] on icon at bounding box center [154, 206] width 4 height 4
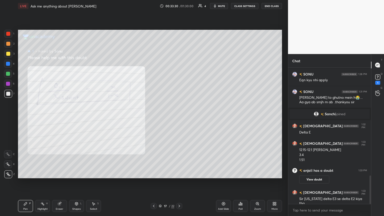
click at [154, 117] on div at bounding box center [154, 206] width 6 height 6
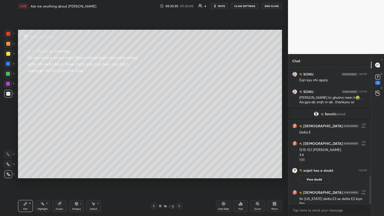
click at [154, 117] on icon at bounding box center [154, 206] width 4 height 4
click at [154, 117] on icon at bounding box center [154, 206] width 2 height 3
click at [154, 117] on icon at bounding box center [154, 206] width 4 height 4
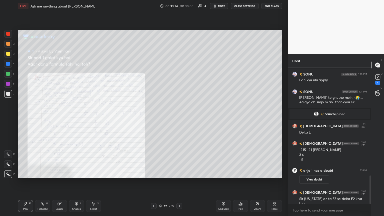
click at [179, 117] on icon at bounding box center [179, 206] width 4 height 4
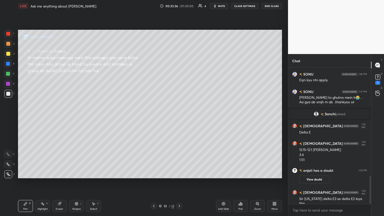
click at [179, 117] on icon at bounding box center [180, 206] width 2 height 3
click at [179, 117] on icon at bounding box center [179, 206] width 4 height 4
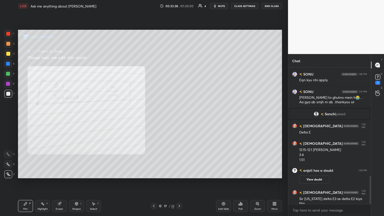
click at [179, 117] on icon at bounding box center [179, 206] width 4 height 4
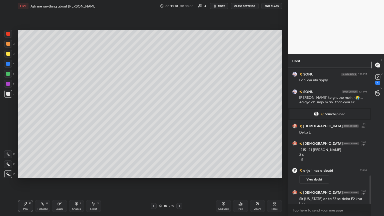
click at [179, 117] on icon at bounding box center [179, 206] width 4 height 4
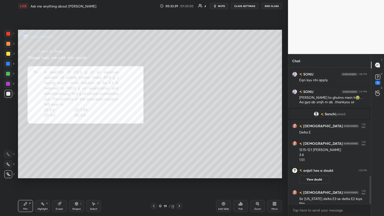
click at [179, 117] on icon at bounding box center [179, 206] width 4 height 4
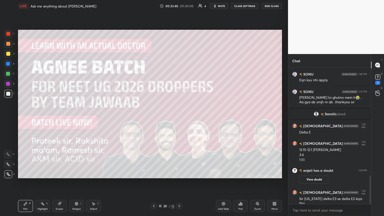
click at [179, 117] on icon at bounding box center [179, 206] width 4 height 4
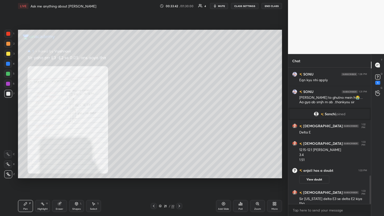
scroll to position [533, 0]
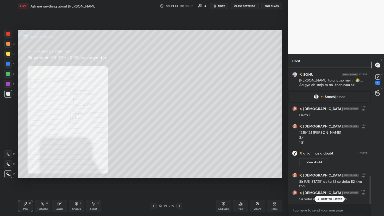
click at [60, 117] on div "Eraser" at bounding box center [59, 206] width 15 height 12
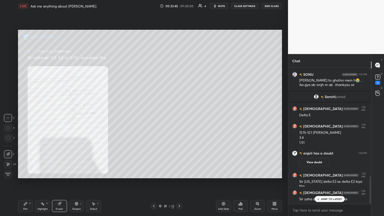
click at [37, 117] on div "Highlight H" at bounding box center [42, 206] width 15 height 12
drag, startPoint x: 25, startPoint y: 209, endPoint x: 30, endPoint y: 195, distance: 14.8
click at [26, 117] on div "Pen" at bounding box center [25, 209] width 5 height 3
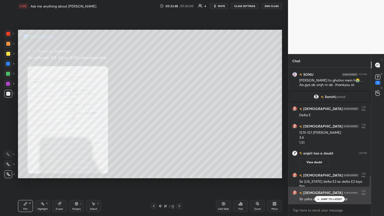
click at [179, 117] on p "JUMP TO LATEST" at bounding box center [332, 199] width 22 height 3
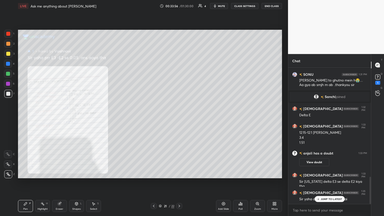
scroll to position [545, 0]
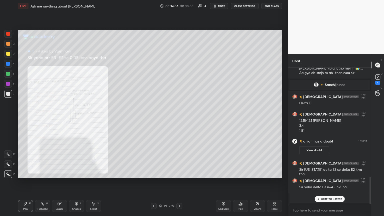
click at [62, 117] on div "Eraser" at bounding box center [59, 206] width 15 height 12
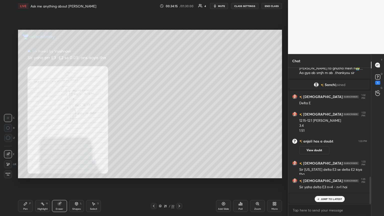
click at [39, 117] on div "Highlight H" at bounding box center [42, 206] width 15 height 12
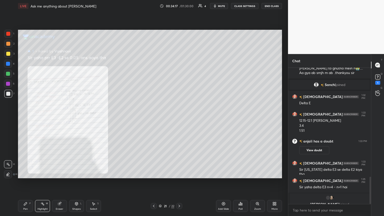
drag, startPoint x: 31, startPoint y: 202, endPoint x: 27, endPoint y: 194, distance: 9.0
click at [29, 117] on div "Pen P" at bounding box center [25, 206] width 15 height 12
click at [179, 117] on div "Add Slide" at bounding box center [223, 206] width 15 height 12
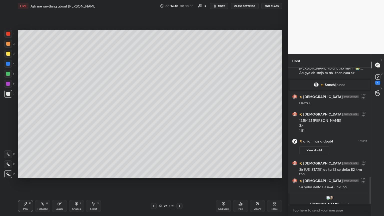
click at [31, 117] on div "Pen P" at bounding box center [25, 206] width 15 height 12
click at [9, 99] on div "7" at bounding box center [9, 95] width 10 height 10
click at [151, 117] on div at bounding box center [154, 206] width 6 height 6
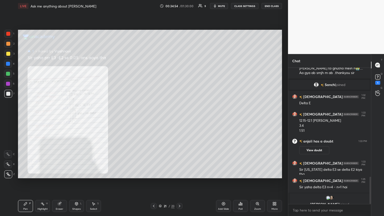
click at [179, 117] on icon at bounding box center [180, 206] width 2 height 3
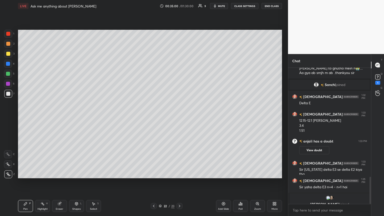
click at [8, 35] on div at bounding box center [8, 34] width 4 height 4
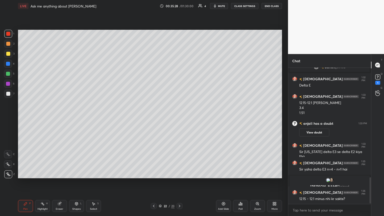
scroll to position [576, 0]
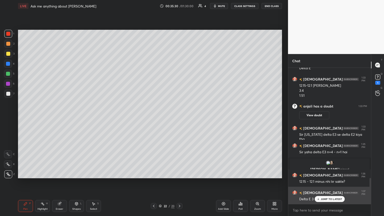
click at [179, 117] on p "JUMP TO LATEST" at bounding box center [332, 199] width 22 height 3
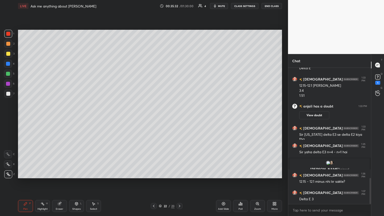
click at [8, 92] on div at bounding box center [8, 94] width 8 height 8
drag, startPoint x: 48, startPoint y: 207, endPoint x: 94, endPoint y: 179, distance: 53.3
click at [48, 117] on div "Highlight H" at bounding box center [42, 206] width 15 height 12
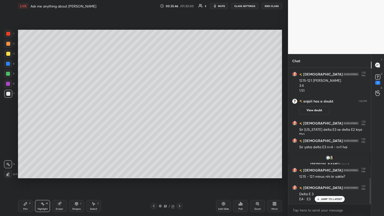
drag, startPoint x: 23, startPoint y: 208, endPoint x: 65, endPoint y: 179, distance: 51.2
click at [24, 117] on div "Pen P" at bounding box center [25, 206] width 15 height 12
click at [153, 117] on icon at bounding box center [154, 206] width 4 height 4
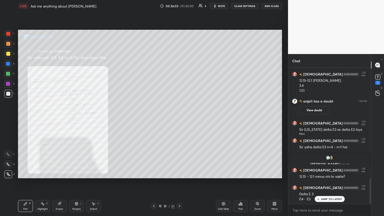
click at [153, 117] on icon at bounding box center [154, 206] width 4 height 4
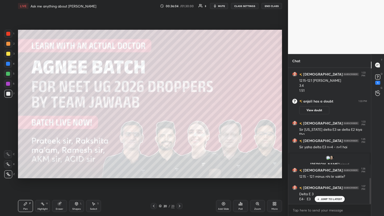
click at [152, 117] on icon at bounding box center [154, 206] width 4 height 4
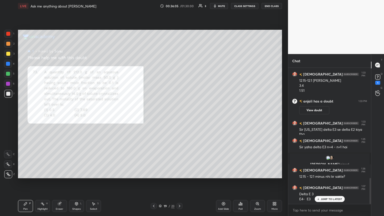
click at [156, 117] on div at bounding box center [154, 206] width 6 height 6
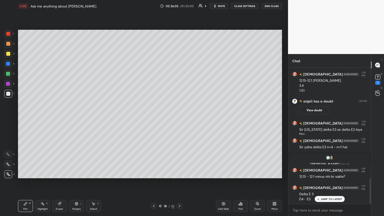
click at [156, 117] on div at bounding box center [154, 206] width 6 height 6
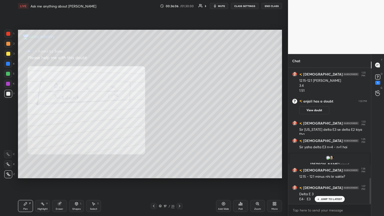
click at [157, 117] on div "17 / 23" at bounding box center [167, 206] width 32 height 6
click at [153, 117] on icon at bounding box center [154, 206] width 2 height 3
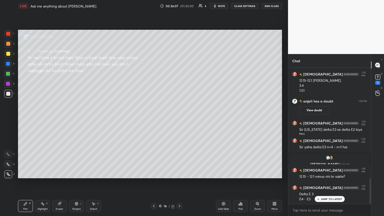
click at [153, 117] on icon at bounding box center [154, 206] width 4 height 4
click at [154, 117] on icon at bounding box center [154, 206] width 2 height 3
click at [154, 117] on icon at bounding box center [154, 206] width 4 height 4
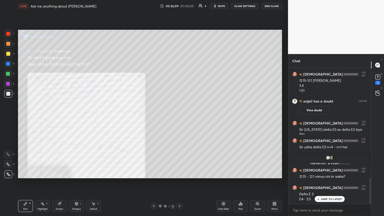
click at [153, 117] on icon at bounding box center [154, 206] width 4 height 4
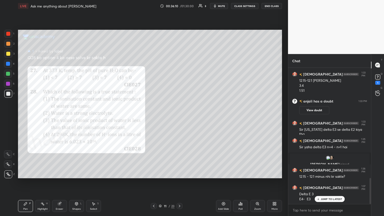
click at [179, 117] on icon at bounding box center [180, 206] width 4 height 4
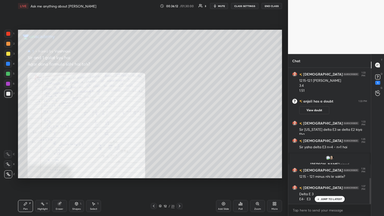
click at [179, 117] on div "Zoom" at bounding box center [257, 206] width 15 height 12
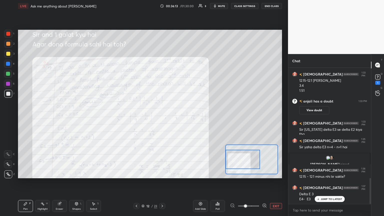
drag, startPoint x: 244, startPoint y: 162, endPoint x: 233, endPoint y: 161, distance: 11.3
click at [179, 117] on div at bounding box center [243, 159] width 35 height 19
click at [59, 117] on div "Eraser" at bounding box center [59, 206] width 15 height 12
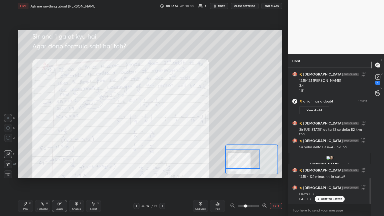
drag, startPoint x: 25, startPoint y: 207, endPoint x: 38, endPoint y: 203, distance: 13.6
click at [25, 117] on div "Pen P" at bounding box center [25, 206] width 15 height 12
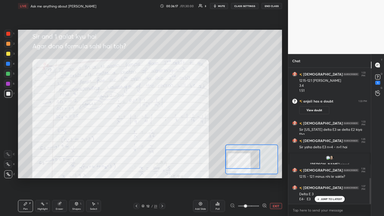
drag, startPoint x: 8, startPoint y: 33, endPoint x: 9, endPoint y: 37, distance: 3.7
click at [9, 35] on div at bounding box center [8, 34] width 4 height 4
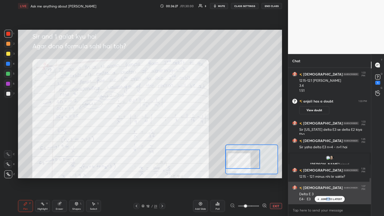
drag, startPoint x: 331, startPoint y: 199, endPoint x: 290, endPoint y: 197, distance: 41.1
click at [179, 117] on p "JUMP TO LATEST" at bounding box center [332, 199] width 22 height 3
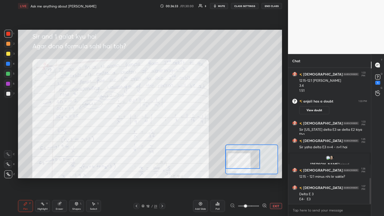
click at [161, 117] on icon at bounding box center [162, 206] width 4 height 4
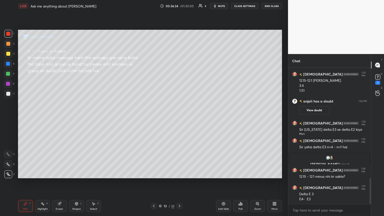
click at [161, 117] on div "13 / 23" at bounding box center [167, 206] width 16 height 5
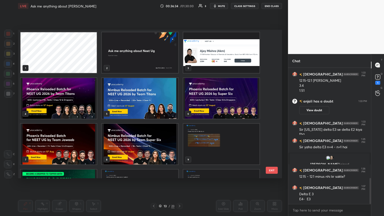
click at [161, 117] on icon at bounding box center [160, 206] width 3 height 3
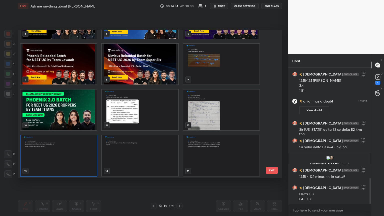
scroll to position [147, 262]
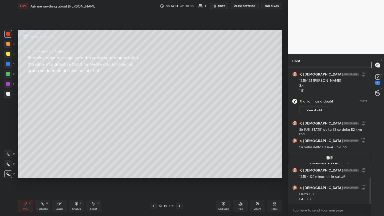
click at [161, 117] on icon at bounding box center [160, 206] width 3 height 3
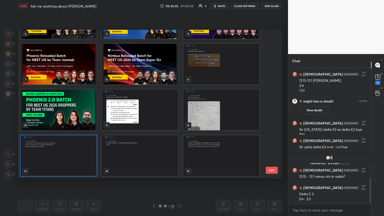
click at [161, 117] on icon at bounding box center [160, 206] width 3 height 3
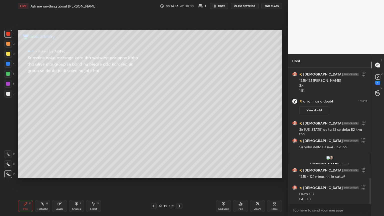
click at [179, 117] on icon at bounding box center [180, 206] width 4 height 4
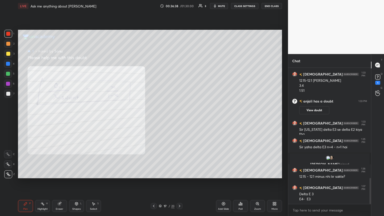
click at [179, 117] on icon at bounding box center [180, 206] width 4 height 4
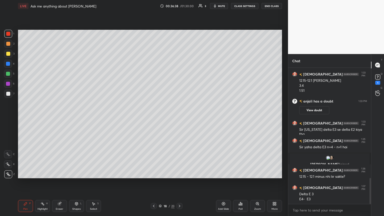
click at [179, 117] on div at bounding box center [180, 206] width 6 height 6
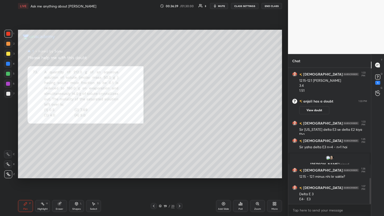
click at [179, 117] on div at bounding box center [180, 206] width 6 height 6
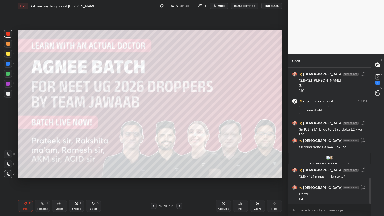
click at [179, 117] on div at bounding box center [180, 206] width 6 height 6
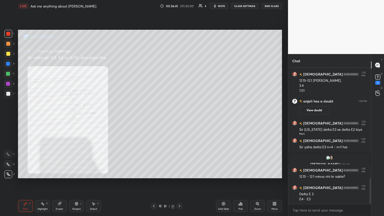
click at [178, 117] on icon at bounding box center [180, 206] width 4 height 4
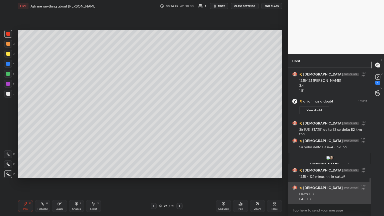
click at [179, 117] on img "grid" at bounding box center [295, 187] width 5 height 5
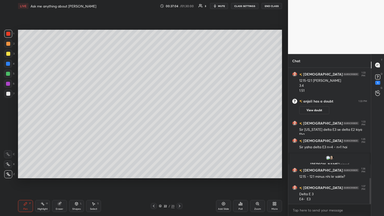
scroll to position [603, 0]
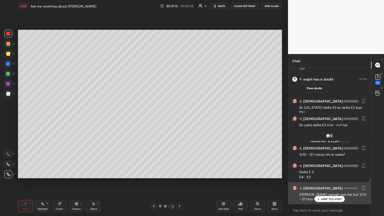
click at [179, 117] on div "JUMP TO LATEST" at bounding box center [330, 199] width 30 height 6
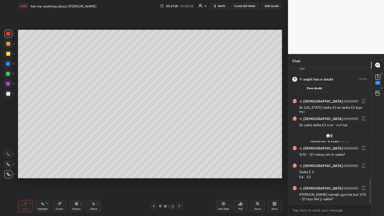
click at [153, 117] on icon at bounding box center [154, 206] width 4 height 4
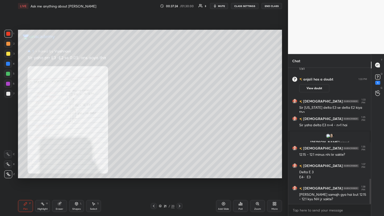
click at [179, 117] on div "Zoom" at bounding box center [257, 206] width 15 height 12
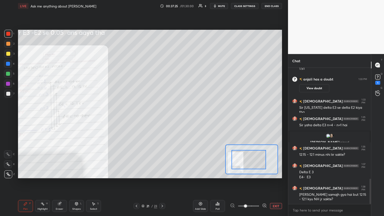
drag, startPoint x: 244, startPoint y: 165, endPoint x: 241, endPoint y: 165, distance: 3.0
click at [179, 117] on div at bounding box center [249, 159] width 35 height 19
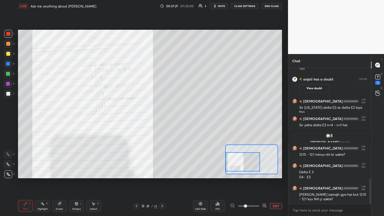
click at [27, 117] on div "Pen" at bounding box center [25, 209] width 5 height 3
click at [10, 64] on div at bounding box center [8, 64] width 8 height 8
click at [163, 117] on icon at bounding box center [162, 206] width 4 height 4
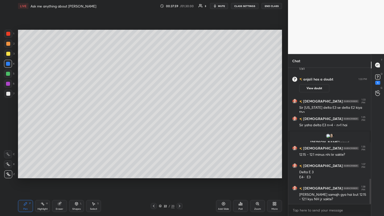
click at [153, 117] on icon at bounding box center [154, 206] width 4 height 4
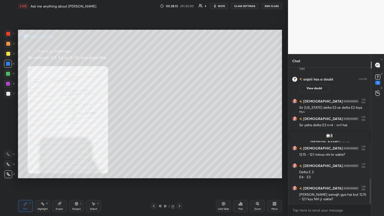
click at [179, 117] on icon at bounding box center [180, 206] width 4 height 4
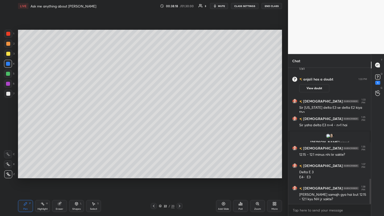
drag, startPoint x: 46, startPoint y: 207, endPoint x: 50, endPoint y: 197, distance: 10.5
click at [45, 117] on div "Highlight H" at bounding box center [42, 206] width 15 height 12
drag, startPoint x: 153, startPoint y: 204, endPoint x: 149, endPoint y: 186, distance: 18.7
click at [152, 117] on div at bounding box center [154, 206] width 6 height 6
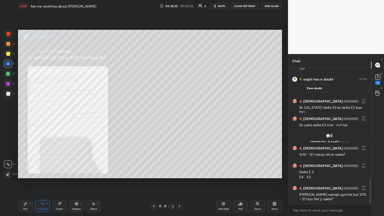
scroll to position [620, 0]
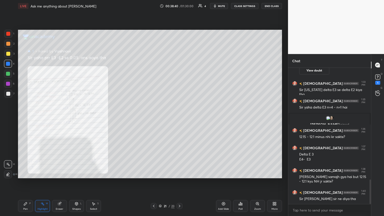
click at [177, 117] on div at bounding box center [180, 206] width 6 height 6
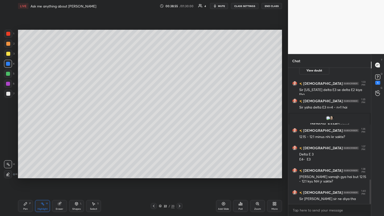
click at [9, 94] on div at bounding box center [8, 94] width 8 height 8
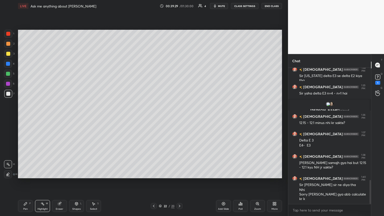
scroll to position [662, 0]
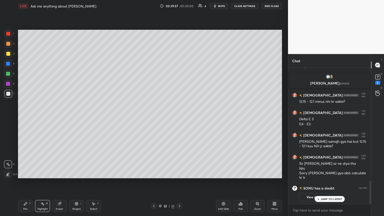
click at [179, 117] on p "JUMP TO LATEST" at bounding box center [332, 199] width 22 height 3
click at [179, 81] on icon at bounding box center [378, 77] width 8 height 8
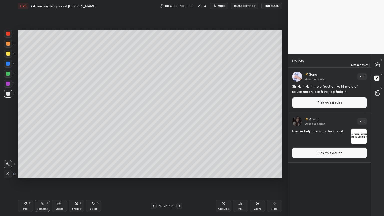
drag, startPoint x: 379, startPoint y: 64, endPoint x: 371, endPoint y: 66, distance: 7.7
click at [179, 64] on icon at bounding box center [378, 65] width 5 height 5
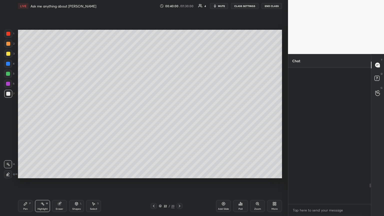
scroll to position [135, 81]
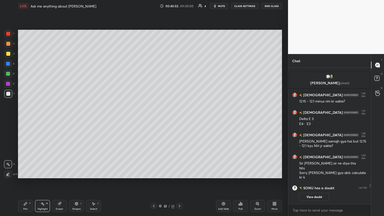
click at [179, 79] on rect at bounding box center [377, 78] width 5 height 5
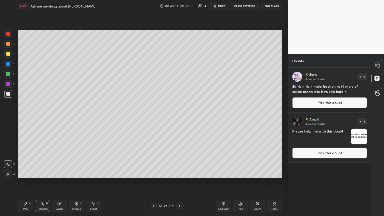
drag, startPoint x: 333, startPoint y: 106, endPoint x: 327, endPoint y: 106, distance: 6.0
click at [179, 106] on button "Pick this doubt" at bounding box center [330, 102] width 75 height 11
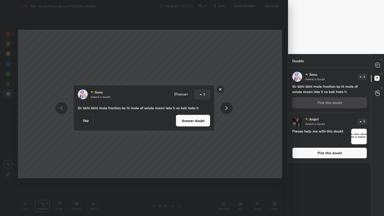
click at [179, 117] on button "Answer doubt" at bounding box center [193, 121] width 35 height 12
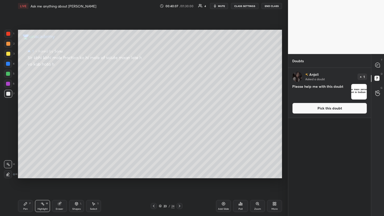
click at [27, 117] on div "Pen P" at bounding box center [25, 206] width 15 height 12
click at [8, 52] on div at bounding box center [8, 54] width 4 height 4
click at [11, 73] on div at bounding box center [8, 74] width 8 height 8
click at [10, 94] on div at bounding box center [8, 94] width 8 height 8
click at [9, 57] on div at bounding box center [8, 54] width 8 height 8
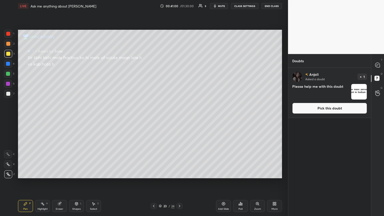
click at [45, 117] on div "Highlight H" at bounding box center [42, 206] width 15 height 12
click at [8, 74] on div at bounding box center [8, 74] width 4 height 4
click at [7, 93] on div at bounding box center [8, 94] width 4 height 4
drag, startPoint x: 380, startPoint y: 63, endPoint x: 373, endPoint y: 70, distance: 10.5
click at [179, 63] on icon at bounding box center [378, 65] width 5 height 5
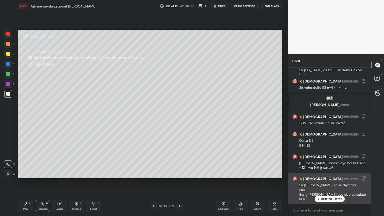
click at [179, 117] on div "JUMP TO LATEST" at bounding box center [330, 199] width 30 height 6
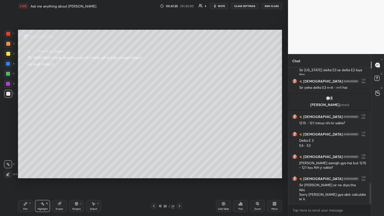
click at [153, 117] on icon at bounding box center [154, 206] width 4 height 4
click at [179, 117] on div at bounding box center [180, 206] width 6 height 6
click at [179, 82] on icon at bounding box center [378, 79] width 9 height 9
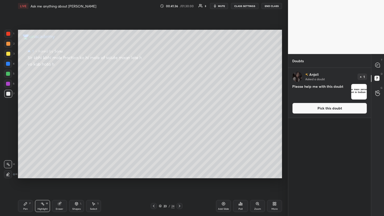
click at [179, 114] on div "[PERSON_NAME] Asked a doubt 1 Please help me with this doubt Pick this doubt" at bounding box center [330, 93] width 83 height 50
click at [179, 109] on button "Pick this doubt" at bounding box center [330, 108] width 75 height 11
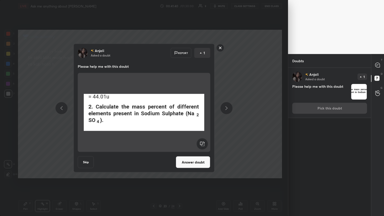
drag, startPoint x: 243, startPoint y: 51, endPoint x: 279, endPoint y: 47, distance: 36.1
click at [179, 55] on div "[PERSON_NAME] Asked a doubt Report 1 Please help me with this doubt Skip Answer…" at bounding box center [144, 108] width 288 height 216
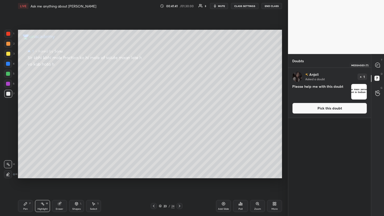
click at [179, 64] on icon at bounding box center [378, 65] width 5 height 5
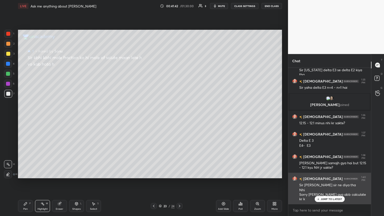
drag, startPoint x: 329, startPoint y: 197, endPoint x: 305, endPoint y: 190, distance: 24.9
click at [179, 117] on p "JUMP TO LATEST" at bounding box center [332, 199] width 22 height 3
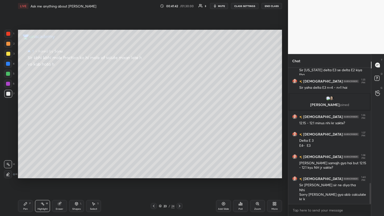
scroll to position [760, 0]
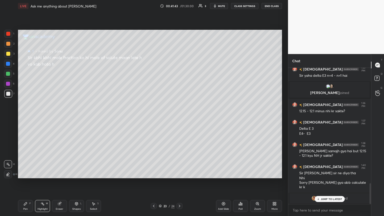
drag, startPoint x: 224, startPoint y: 7, endPoint x: 215, endPoint y: 23, distance: 18.1
click at [179, 8] on button "mute" at bounding box center [219, 6] width 18 height 6
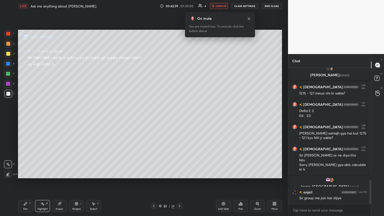
scroll to position [630, 0]
click at [179, 7] on span "unmute" at bounding box center [221, 6] width 11 height 4
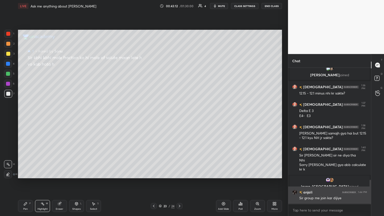
click at [179, 117] on img "grid" at bounding box center [295, 192] width 5 height 5
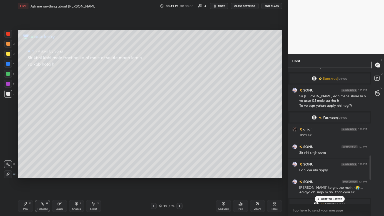
scroll to position [443, 0]
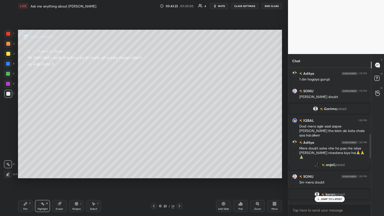
drag, startPoint x: 371, startPoint y: 184, endPoint x: 373, endPoint y: 130, distance: 54.3
click at [179, 117] on div "Chat [PERSON_NAME] 1:11 PM Sir apply [PERSON_NAME] rhi h vo eqn jo mene doubt k…" at bounding box center [336, 135] width 96 height 162
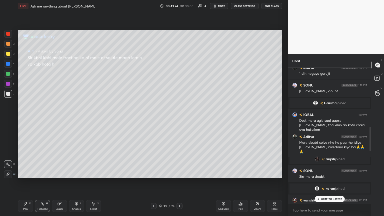
click at [179, 117] on p "JUMP TO LATEST" at bounding box center [332, 199] width 22 height 3
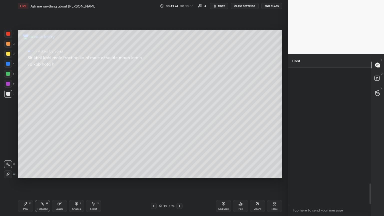
scroll to position [771, 0]
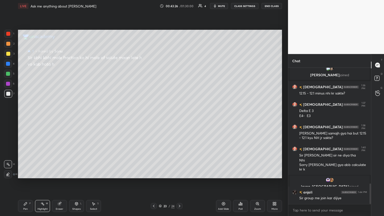
click at [154, 117] on icon at bounding box center [154, 206] width 4 height 4
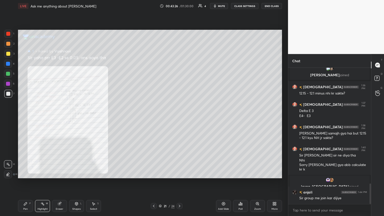
click at [154, 117] on icon at bounding box center [154, 206] width 4 height 4
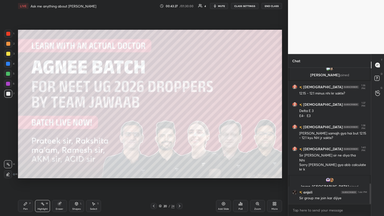
click at [154, 117] on div at bounding box center [154, 206] width 6 height 6
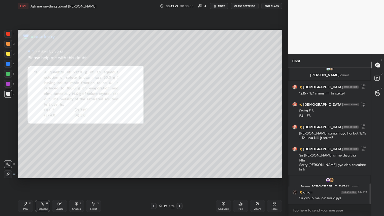
click at [155, 117] on icon at bounding box center [154, 206] width 4 height 4
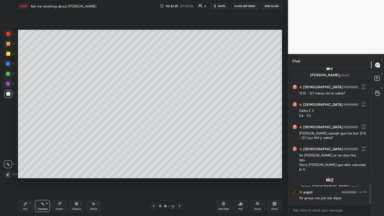
click at [156, 117] on div at bounding box center [154, 206] width 6 height 6
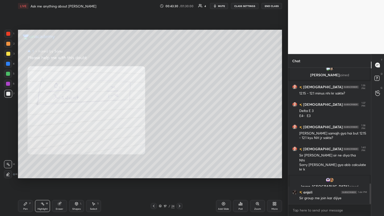
click at [157, 117] on div at bounding box center [154, 206] width 6 height 6
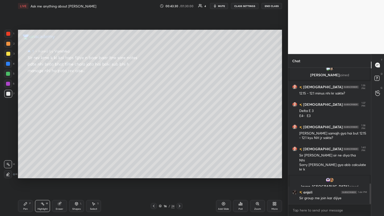
click at [156, 117] on div at bounding box center [154, 206] width 6 height 6
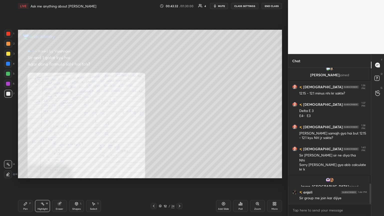
click at [156, 117] on div at bounding box center [154, 206] width 6 height 6
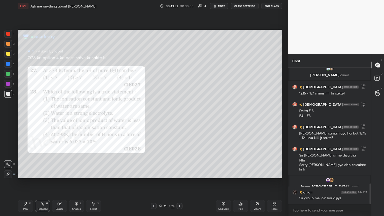
click at [157, 117] on div "Pen P Highlight H Eraser Shapes L Select S 11 / 24 Add Slide Poll Zoom More" at bounding box center [150, 206] width 264 height 20
click at [156, 117] on div "Pen P Highlight H Eraser Shapes L Select S 11 / 24 Add Slide Poll Zoom More" at bounding box center [150, 206] width 264 height 20
click at [154, 117] on icon at bounding box center [154, 206] width 4 height 4
click at [155, 117] on icon at bounding box center [154, 206] width 4 height 4
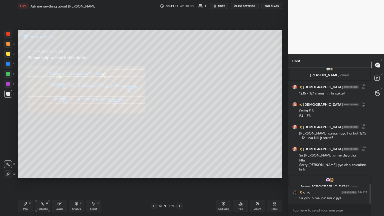
click at [154, 117] on icon at bounding box center [154, 206] width 4 height 4
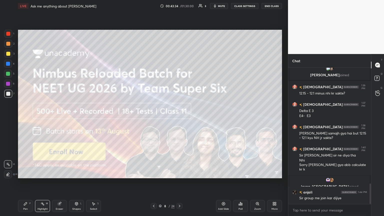
click at [154, 117] on icon at bounding box center [154, 206] width 2 height 3
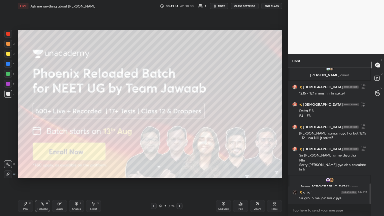
click at [154, 117] on icon at bounding box center [154, 206] width 4 height 4
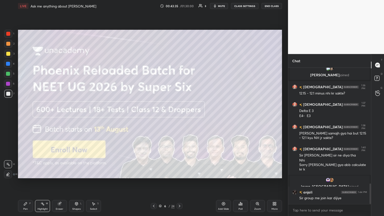
click at [154, 117] on icon at bounding box center [154, 206] width 4 height 4
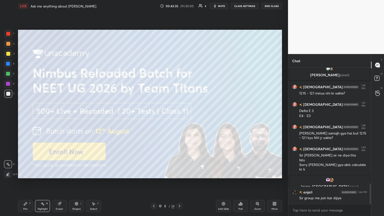
click at [153, 117] on icon at bounding box center [154, 206] width 4 height 4
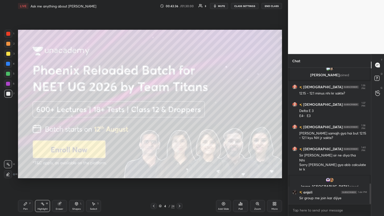
click at [155, 117] on icon at bounding box center [154, 206] width 4 height 4
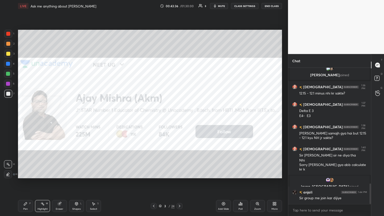
click at [179, 117] on icon at bounding box center [180, 206] width 2 height 3
click at [178, 117] on icon at bounding box center [180, 206] width 4 height 4
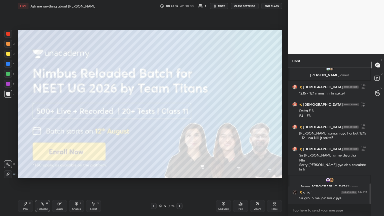
click at [178, 117] on icon at bounding box center [180, 206] width 4 height 4
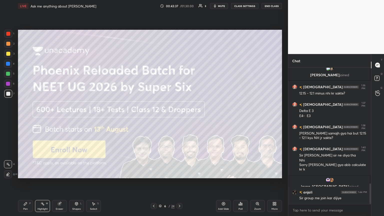
click at [178, 117] on icon at bounding box center [180, 206] width 4 height 4
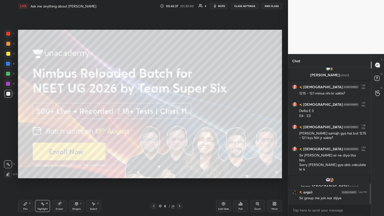
click at [178, 117] on icon at bounding box center [180, 206] width 4 height 4
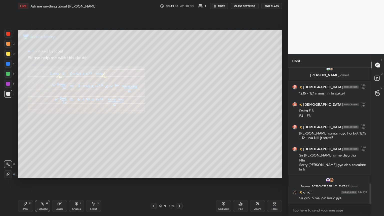
click at [178, 117] on icon at bounding box center [180, 206] width 4 height 4
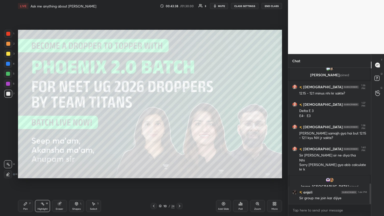
click at [178, 117] on icon at bounding box center [180, 206] width 4 height 4
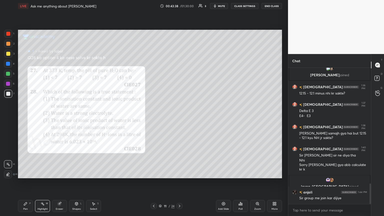
click at [178, 117] on icon at bounding box center [180, 206] width 4 height 4
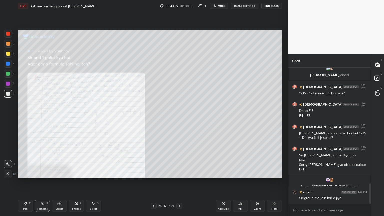
click at [178, 117] on icon at bounding box center [180, 206] width 4 height 4
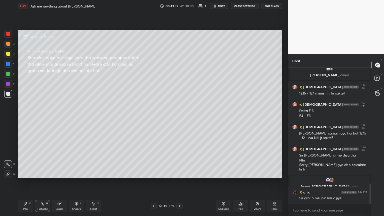
click at [178, 117] on icon at bounding box center [180, 206] width 4 height 4
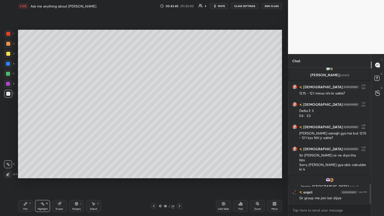
click at [178, 117] on icon at bounding box center [180, 206] width 4 height 4
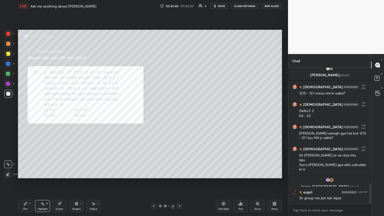
click at [178, 117] on icon at bounding box center [180, 206] width 4 height 4
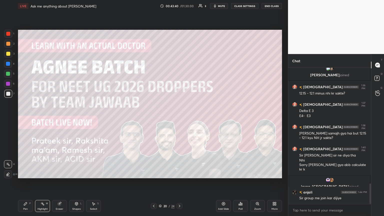
click at [178, 117] on icon at bounding box center [180, 206] width 4 height 4
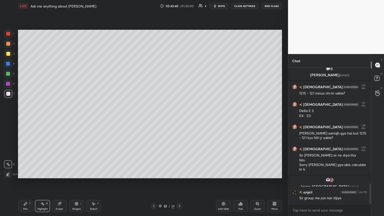
click at [178, 117] on icon at bounding box center [180, 206] width 4 height 4
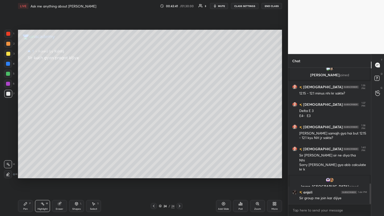
click at [178, 117] on icon at bounding box center [180, 206] width 4 height 4
click at [177, 117] on div at bounding box center [180, 206] width 6 height 6
click at [179, 117] on icon at bounding box center [180, 206] width 4 height 4
drag, startPoint x: 179, startPoint y: 206, endPoint x: 174, endPoint y: 208, distance: 5.7
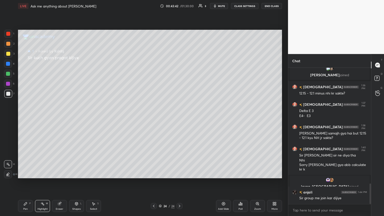
click at [179, 117] on icon at bounding box center [180, 206] width 4 height 4
click at [161, 117] on icon at bounding box center [160, 206] width 3 height 1
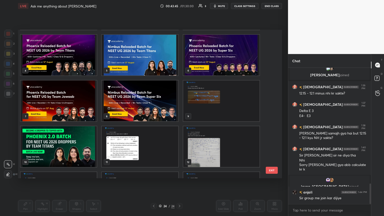
scroll to position [40, 0]
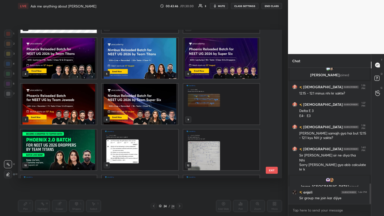
click at [130, 108] on img "grid" at bounding box center [140, 104] width 76 height 41
click at [132, 109] on img "grid" at bounding box center [140, 104] width 76 height 41
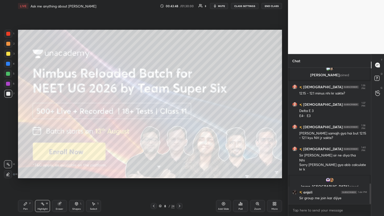
drag, startPoint x: 16, startPoint y: 52, endPoint x: 14, endPoint y: 52, distance: 2.6
click at [16, 52] on div "1 2 3 4 5 6 7 C X Z C X Z E E Erase all H H LIVE Ask me anything about Neet Ug …" at bounding box center [142, 108] width 284 height 216
click at [10, 54] on div at bounding box center [8, 54] width 4 height 4
click at [24, 117] on div "Pen P" at bounding box center [25, 206] width 15 height 12
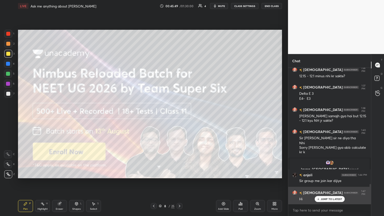
click at [179, 117] on p "JUMP TO LATEST" at bounding box center [332, 199] width 22 height 3
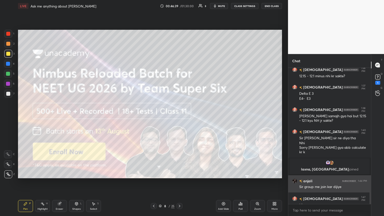
scroll to position [817, 0]
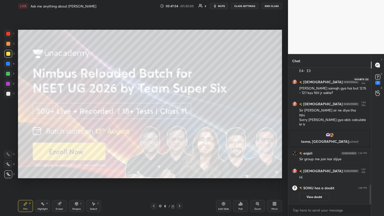
click at [179, 80] on icon at bounding box center [378, 77] width 8 height 8
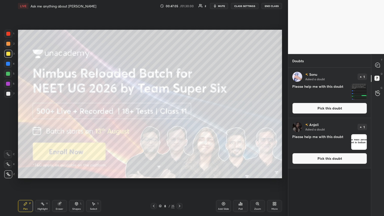
click at [179, 110] on button "Pick this doubt" at bounding box center [330, 108] width 75 height 11
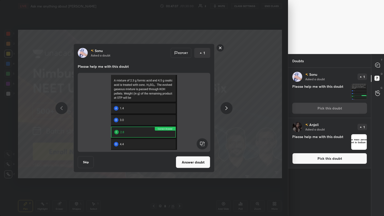
drag, startPoint x: 334, startPoint y: 158, endPoint x: 323, endPoint y: 157, distance: 11.3
click at [179, 117] on button "Pick this doubt" at bounding box center [330, 158] width 75 height 11
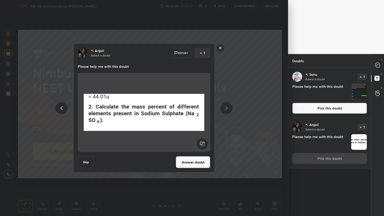
drag, startPoint x: 188, startPoint y: 162, endPoint x: 198, endPoint y: 159, distance: 9.8
click at [179, 117] on button "Answer doubt" at bounding box center [193, 162] width 35 height 12
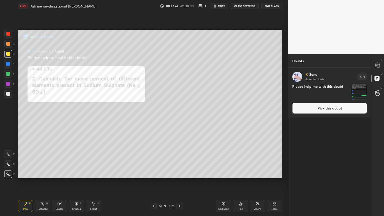
click at [8, 36] on div at bounding box center [8, 34] width 4 height 4
click at [179, 110] on button "Pick this doubt" at bounding box center [330, 108] width 75 height 11
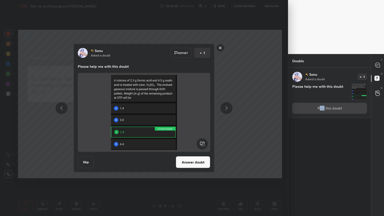
click at [179, 117] on button "Answer doubt" at bounding box center [193, 162] width 35 height 12
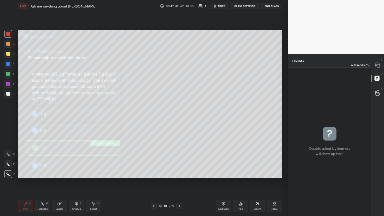
drag, startPoint x: 379, startPoint y: 65, endPoint x: 374, endPoint y: 70, distance: 7.1
click at [179, 66] on icon at bounding box center [378, 65] width 5 height 5
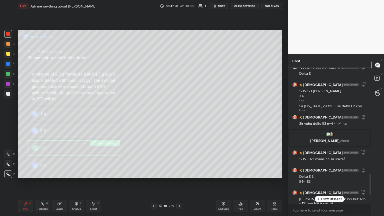
scroll to position [135, 81]
drag, startPoint x: 326, startPoint y: 198, endPoint x: 322, endPoint y: 198, distance: 3.5
click at [179, 117] on p "1 NEW MESSAGE" at bounding box center [331, 199] width 21 height 3
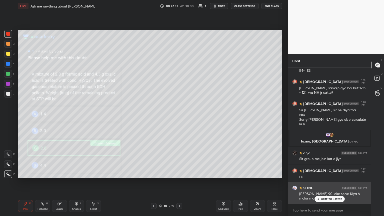
click at [179, 117] on p "JUMP TO LATEST" at bounding box center [332, 199] width 22 height 3
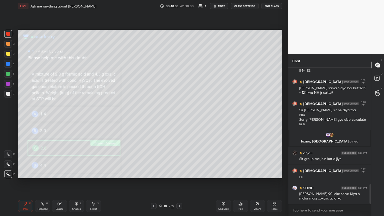
scroll to position [817, 0]
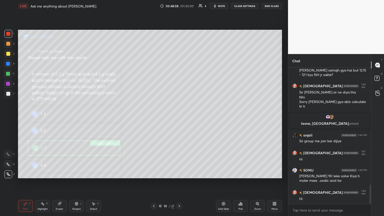
click at [61, 117] on div "Eraser" at bounding box center [59, 206] width 15 height 12
click at [26, 117] on div "Pen P" at bounding box center [25, 206] width 15 height 12
click at [66, 117] on div "Pen P Highlight H Eraser Shapes L Select S" at bounding box center [67, 206] width 99 height 12
drag, startPoint x: 63, startPoint y: 206, endPoint x: 62, endPoint y: 204, distance: 2.7
click at [62, 117] on div "Eraser" at bounding box center [59, 206] width 15 height 12
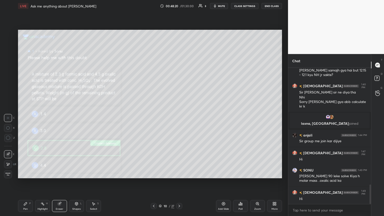
click at [25, 117] on div "Pen P" at bounding box center [25, 206] width 15 height 12
click at [9, 55] on div at bounding box center [8, 54] width 4 height 4
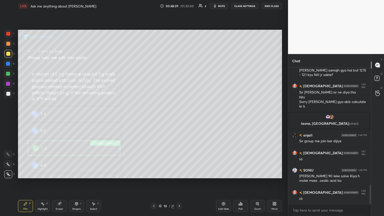
drag, startPoint x: 8, startPoint y: 63, endPoint x: 9, endPoint y: 65, distance: 2.9
click at [8, 64] on div at bounding box center [8, 64] width 4 height 4
click at [179, 54] on div "Setting up your live class Poll for secs No correct answer Start poll" at bounding box center [150, 104] width 268 height 184
click at [58, 117] on div "Eraser" at bounding box center [59, 206] width 15 height 12
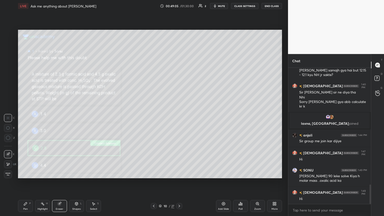
click at [25, 117] on div "Pen P" at bounding box center [25, 206] width 15 height 12
drag, startPoint x: 58, startPoint y: 206, endPoint x: 62, endPoint y: 183, distance: 23.9
click at [58, 117] on div "Eraser" at bounding box center [59, 206] width 15 height 12
drag, startPoint x: 31, startPoint y: 205, endPoint x: 48, endPoint y: 186, distance: 25.4
click at [34, 117] on div "Pen P Highlight H Eraser Shapes L Select S" at bounding box center [67, 206] width 99 height 12
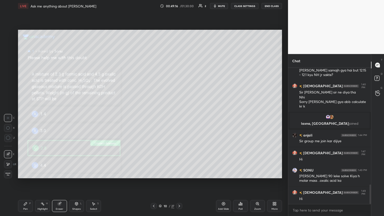
click at [26, 117] on div "Pen P" at bounding box center [25, 206] width 15 height 12
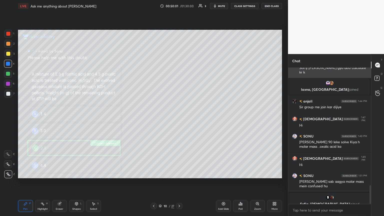
scroll to position [857, 0]
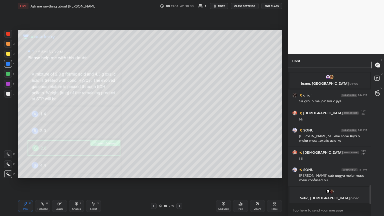
drag, startPoint x: 221, startPoint y: 7, endPoint x: 210, endPoint y: 21, distance: 17.8
click at [179, 8] on button "mute" at bounding box center [219, 6] width 18 height 6
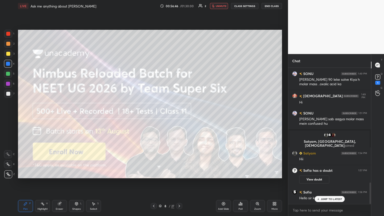
scroll to position [732, 0]
click at [179, 78] on rect at bounding box center [378, 77] width 5 height 5
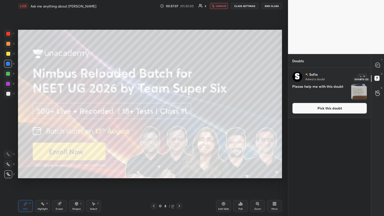
click at [179, 76] on icon at bounding box center [378, 79] width 9 height 9
click at [179, 65] on icon at bounding box center [378, 65] width 5 height 5
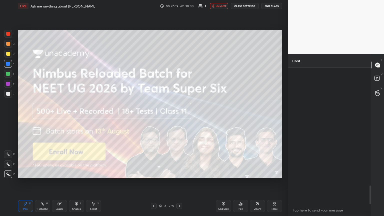
scroll to position [135, 81]
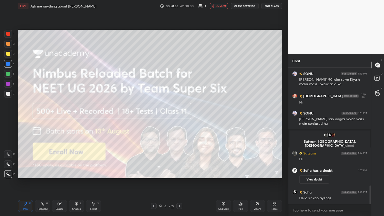
click at [177, 117] on div at bounding box center [179, 206] width 6 height 6
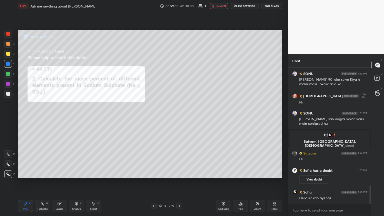
click at [153, 117] on icon at bounding box center [154, 206] width 4 height 4
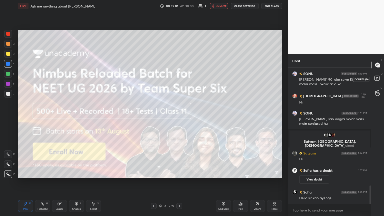
drag, startPoint x: 377, startPoint y: 77, endPoint x: 365, endPoint y: 89, distance: 17.3
click at [179, 77] on rect at bounding box center [377, 78] width 5 height 5
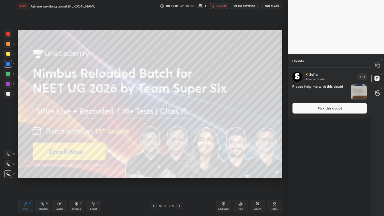
click at [179, 105] on button "Pick this doubt" at bounding box center [330, 108] width 75 height 11
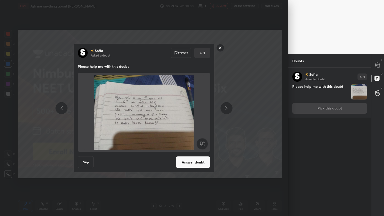
click at [179, 117] on button "Answer doubt" at bounding box center [193, 162] width 35 height 12
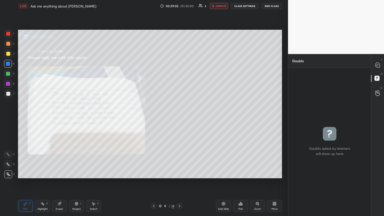
drag, startPoint x: 219, startPoint y: 6, endPoint x: 211, endPoint y: 29, distance: 24.9
click at [179, 6] on span "unmute" at bounding box center [221, 6] width 11 height 4
click at [10, 76] on div at bounding box center [8, 74] width 8 height 8
drag, startPoint x: 378, startPoint y: 65, endPoint x: 371, endPoint y: 67, distance: 6.5
click at [179, 66] on icon at bounding box center [378, 65] width 5 height 5
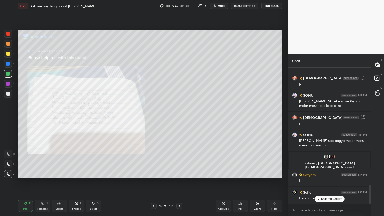
drag, startPoint x: 8, startPoint y: 53, endPoint x: 15, endPoint y: 54, distance: 7.3
click at [8, 53] on div at bounding box center [8, 54] width 4 height 4
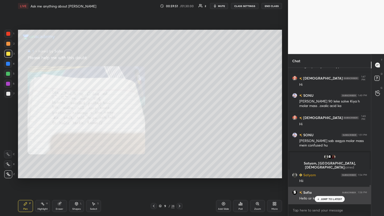
click at [179, 117] on div "[PERSON_NAME] joined [DEMOGRAPHIC_DATA] 1:32 PM Delta E [DEMOGRAPHIC_DATA] 1:33…" at bounding box center [330, 136] width 83 height 136
click at [179, 117] on p "JUMP TO LATEST" at bounding box center [332, 199] width 22 height 3
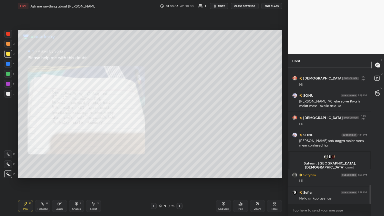
click at [179, 103] on div "1 2 3 4 5 6 7 C X Z C X Z E E Erase all H H LIVE Ask me anything about Neet Ug …" at bounding box center [144, 108] width 288 height 216
click at [179, 9] on button "mute" at bounding box center [219, 6] width 18 height 6
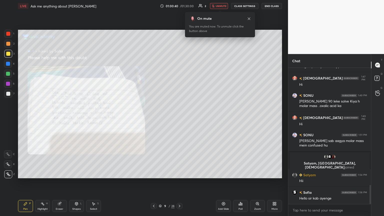
scroll to position [865, 0]
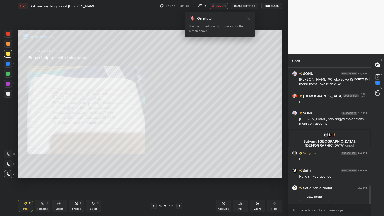
drag, startPoint x: 378, startPoint y: 80, endPoint x: 362, endPoint y: 90, distance: 19.9
click at [179, 79] on icon at bounding box center [378, 77] width 8 height 8
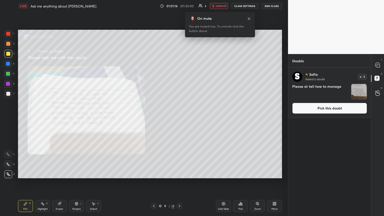
click at [179, 110] on button "Pick this doubt" at bounding box center [330, 108] width 75 height 11
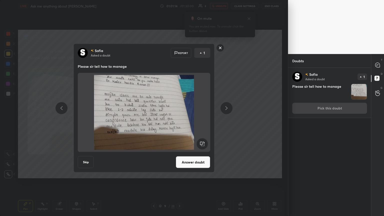
click at [179, 117] on div "[PERSON_NAME] Asked a doubt Report 1 Please sir tell how to manage Skip Answer …" at bounding box center [144, 108] width 141 height 129
click at [179, 117] on button "Answer doubt" at bounding box center [193, 162] width 35 height 12
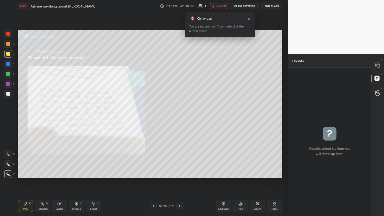
click at [179, 6] on span "unmute" at bounding box center [221, 6] width 11 height 4
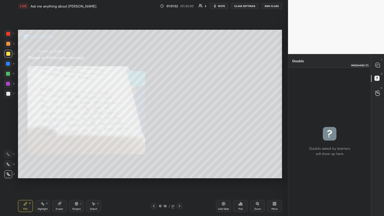
click at [179, 65] on icon at bounding box center [378, 65] width 5 height 5
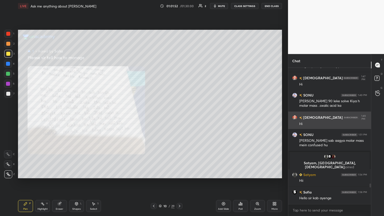
scroll to position [135, 81]
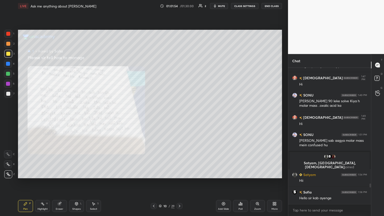
click at [179, 8] on button "mute" at bounding box center [219, 6] width 18 height 6
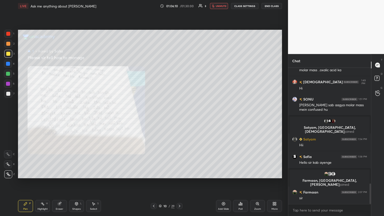
scroll to position [765, 0]
click at [179, 117] on textarea at bounding box center [330, 210] width 75 height 8
type textarea "x"
click at [154, 117] on icon at bounding box center [154, 206] width 4 height 4
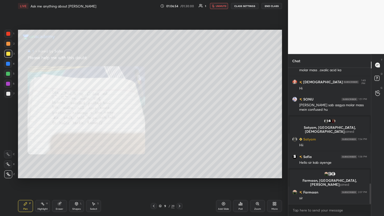
click at [154, 117] on icon at bounding box center [154, 206] width 4 height 4
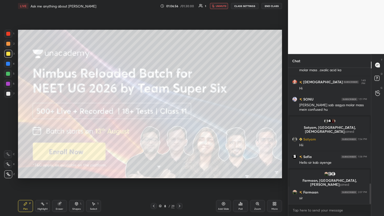
click at [153, 117] on icon at bounding box center [154, 206] width 4 height 4
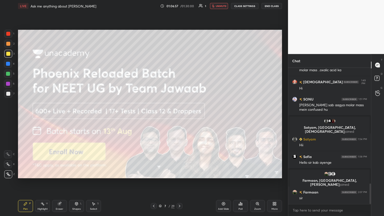
click at [154, 117] on icon at bounding box center [154, 206] width 4 height 4
click at [153, 117] on icon at bounding box center [154, 206] width 4 height 4
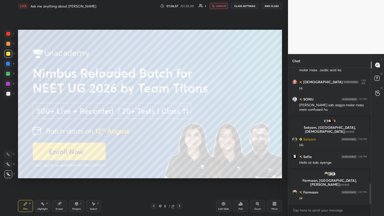
click at [153, 117] on icon at bounding box center [154, 206] width 4 height 4
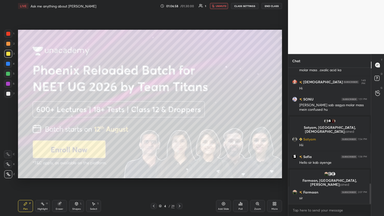
click at [154, 117] on icon at bounding box center [154, 206] width 2 height 3
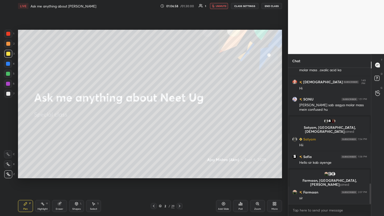
click at [154, 117] on icon at bounding box center [154, 206] width 2 height 3
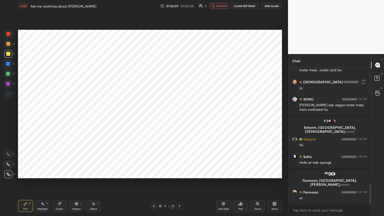
drag, startPoint x: 180, startPoint y: 206, endPoint x: 178, endPoint y: 209, distance: 2.9
click at [179, 117] on icon at bounding box center [180, 206] width 4 height 4
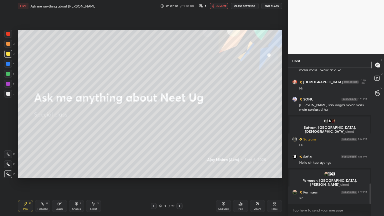
drag, startPoint x: 219, startPoint y: 7, endPoint x: 216, endPoint y: 22, distance: 15.9
click at [179, 8] on button "unmute" at bounding box center [219, 6] width 18 height 6
drag, startPoint x: 222, startPoint y: 6, endPoint x: 218, endPoint y: 28, distance: 22.8
click at [179, 7] on span "mute" at bounding box center [221, 6] width 7 height 4
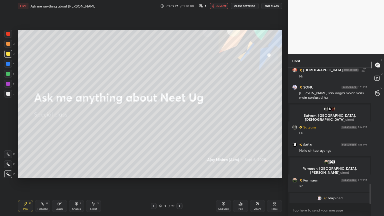
click at [179, 117] on icon at bounding box center [180, 206] width 4 height 4
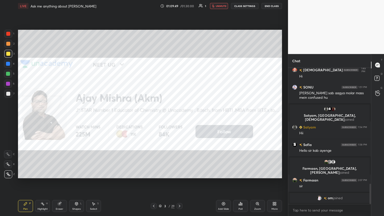
drag, startPoint x: 59, startPoint y: 208, endPoint x: 56, endPoint y: 182, distance: 26.0
click at [59, 117] on div "Eraser" at bounding box center [59, 206] width 15 height 12
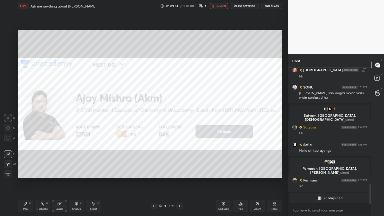
click at [24, 117] on icon at bounding box center [26, 204] width 4 height 4
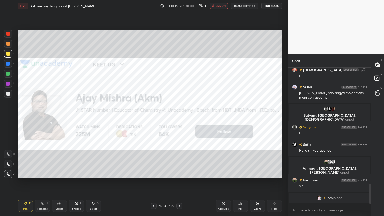
click at [62, 117] on div "Eraser" at bounding box center [59, 206] width 15 height 12
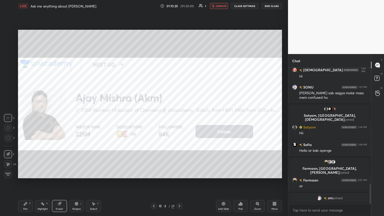
click at [21, 117] on div "Pen P" at bounding box center [25, 206] width 15 height 12
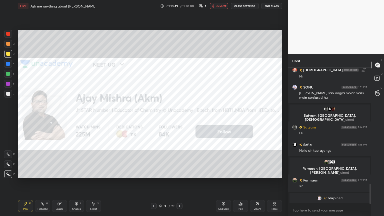
scroll to position [783, 0]
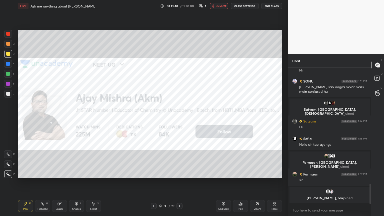
drag, startPoint x: 60, startPoint y: 206, endPoint x: 63, endPoint y: 206, distance: 2.6
click at [61, 117] on div "Eraser" at bounding box center [59, 206] width 15 height 12
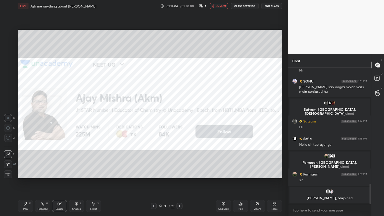
drag, startPoint x: 23, startPoint y: 206, endPoint x: 35, endPoint y: 202, distance: 12.5
click at [24, 117] on div "Pen P" at bounding box center [25, 206] width 15 height 12
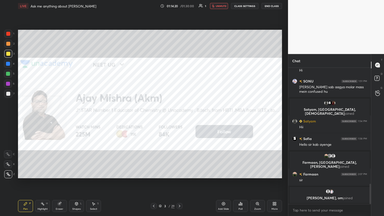
click at [58, 117] on div "Eraser" at bounding box center [60, 209] width 8 height 3
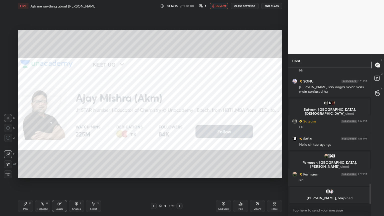
click at [64, 117] on div "Setting up your live class Poll for secs No correct answer Start poll" at bounding box center [150, 104] width 268 height 184
drag, startPoint x: 24, startPoint y: 206, endPoint x: 74, endPoint y: 196, distance: 51.0
click at [26, 117] on div "Pen P" at bounding box center [25, 206] width 15 height 12
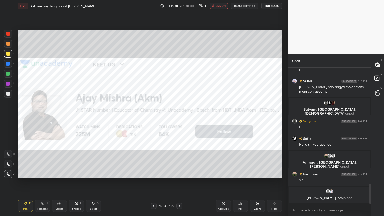
click at [60, 117] on div "Eraser" at bounding box center [60, 209] width 8 height 3
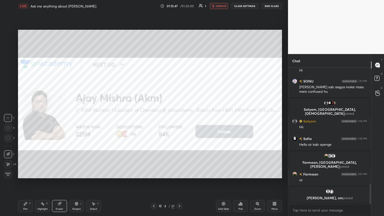
drag, startPoint x: 29, startPoint y: 206, endPoint x: 43, endPoint y: 202, distance: 14.5
click at [30, 117] on div "Pen P" at bounding box center [25, 206] width 15 height 12
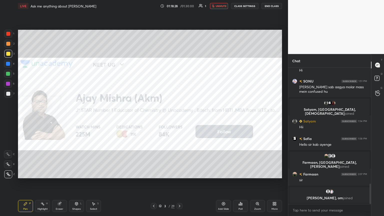
click at [61, 117] on div "Eraser" at bounding box center [60, 209] width 8 height 3
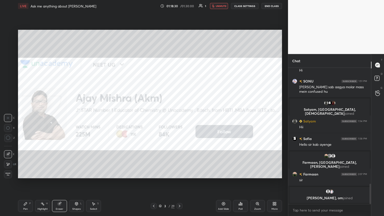
click at [179, 117] on icon at bounding box center [180, 206] width 4 height 4
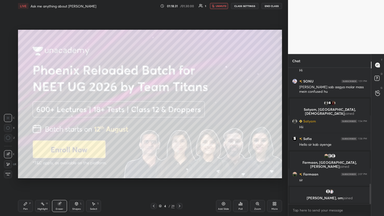
click at [179, 117] on icon at bounding box center [180, 206] width 4 height 4
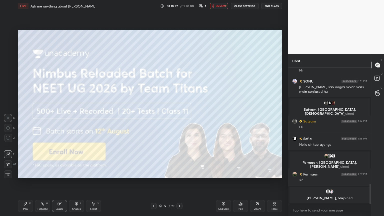
click at [178, 117] on icon at bounding box center [180, 206] width 4 height 4
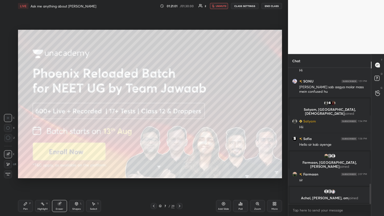
scroll to position [787, 0]
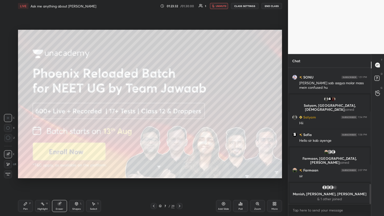
click at [179, 117] on icon at bounding box center [180, 206] width 4 height 4
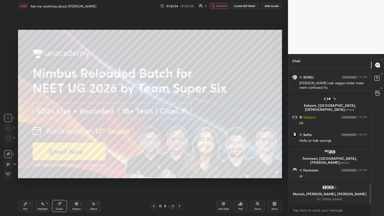
click at [38, 117] on div "Highlight" at bounding box center [43, 209] width 10 height 3
click at [179, 117] on icon at bounding box center [180, 206] width 4 height 4
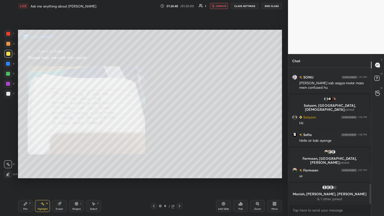
click at [153, 117] on icon at bounding box center [154, 206] width 4 height 4
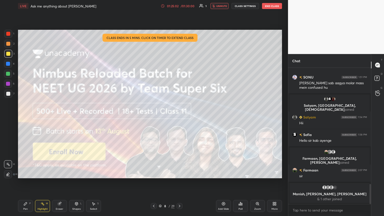
click at [179, 117] on icon at bounding box center [180, 206] width 2 height 3
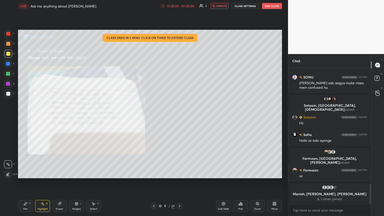
click at [153, 117] on icon at bounding box center [154, 206] width 4 height 4
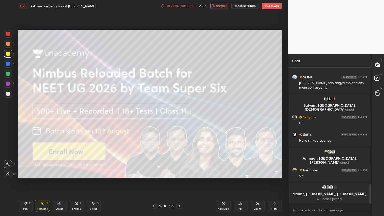
click at [156, 117] on div at bounding box center [154, 206] width 6 height 6
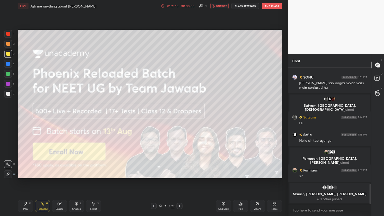
click at [179, 5] on button "CLASS SETTINGS" at bounding box center [246, 6] width 28 height 6
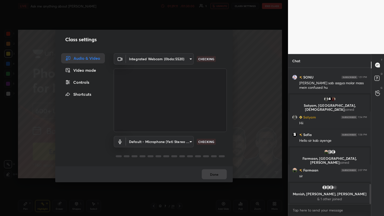
drag, startPoint x: 89, startPoint y: 81, endPoint x: 107, endPoint y: 82, distance: 17.5
click at [90, 82] on div "Controls" at bounding box center [83, 82] width 44 height 10
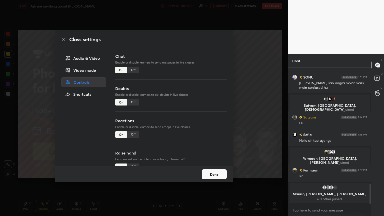
click at [133, 73] on div "Off" at bounding box center [133, 70] width 12 height 7
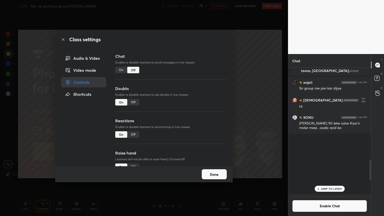
scroll to position [125, 81]
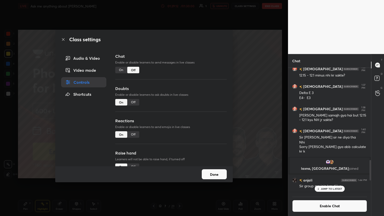
click at [134, 105] on div "Off" at bounding box center [133, 102] width 12 height 7
drag, startPoint x: 133, startPoint y: 134, endPoint x: 138, endPoint y: 143, distance: 10.2
click at [133, 117] on div "Off" at bounding box center [133, 134] width 12 height 7
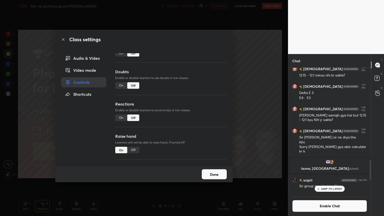
scroll to position [43, 0]
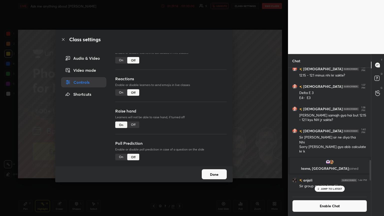
click at [135, 117] on div "Off" at bounding box center [133, 125] width 12 height 7
click at [179, 91] on div "Class settings Audio & Video Video mode Controls Shortcuts Chat Enable or disab…" at bounding box center [144, 108] width 288 height 216
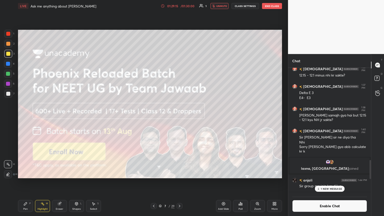
click at [179, 5] on button "End Class" at bounding box center [272, 6] width 20 height 6
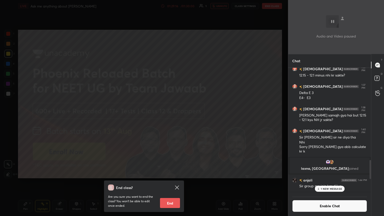
drag, startPoint x: 171, startPoint y: 200, endPoint x: 172, endPoint y: 182, distance: 18.3
click at [171, 117] on button "End" at bounding box center [170, 203] width 20 height 10
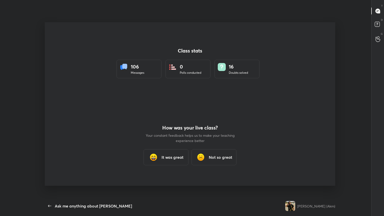
scroll to position [184, 380]
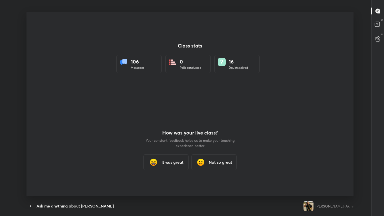
click at [171, 117] on h3 "It was great" at bounding box center [173, 162] width 22 height 6
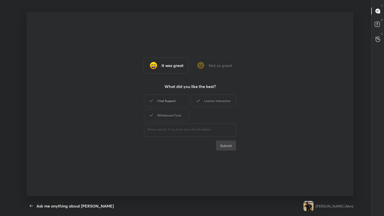
click at [171, 102] on div "Chat Support" at bounding box center [166, 101] width 45 height 13
click at [179, 103] on div "Learner Interaction" at bounding box center [213, 101] width 45 height 13
click at [178, 115] on div "Whiteboard Tools" at bounding box center [166, 115] width 45 height 13
click at [179, 117] on button "Submit" at bounding box center [226, 146] width 20 height 10
